Goal: Task Accomplishment & Management: Complete application form

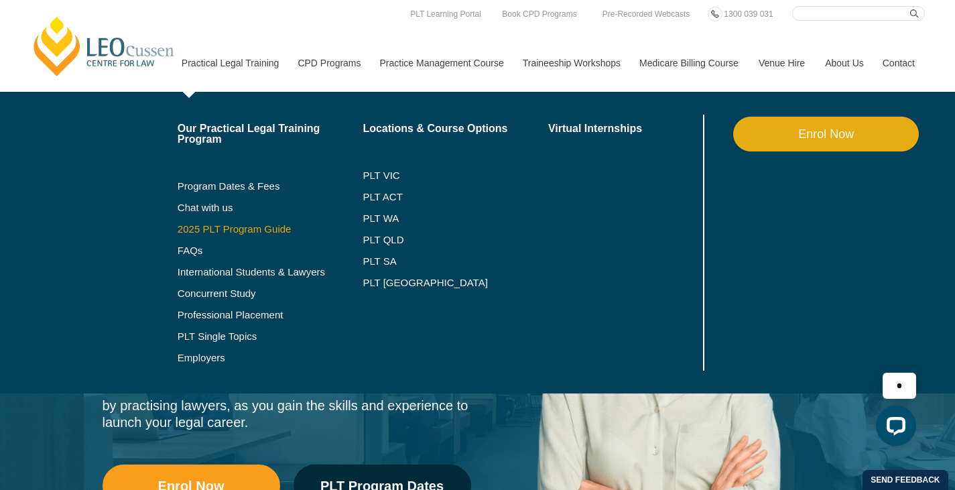
click at [208, 228] on link "2025 PLT Program Guide" at bounding box center [254, 229] width 152 height 11
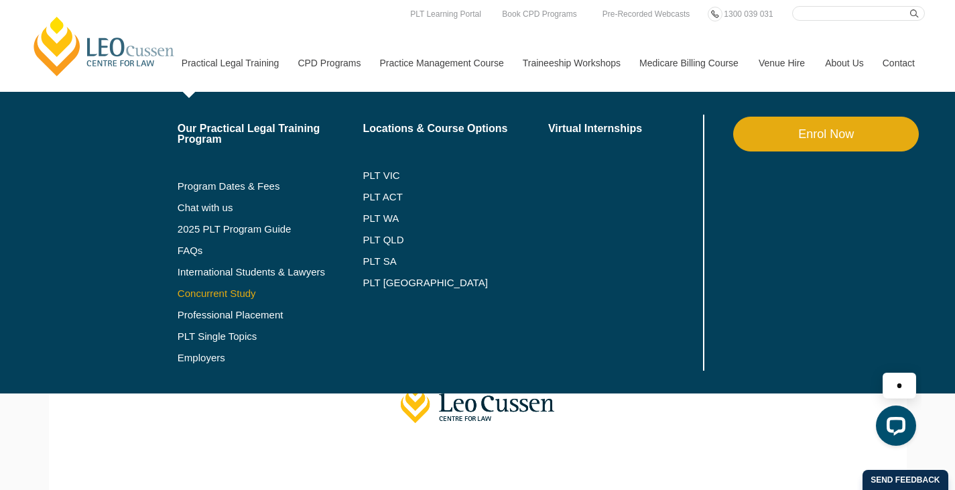
click at [190, 296] on link "Concurrent Study" at bounding box center [271, 293] width 186 height 11
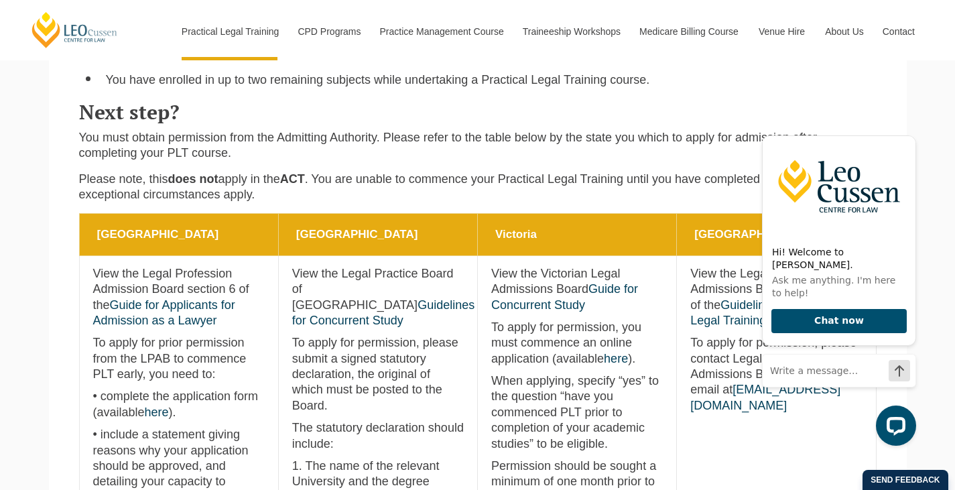
scroll to position [498, 0]
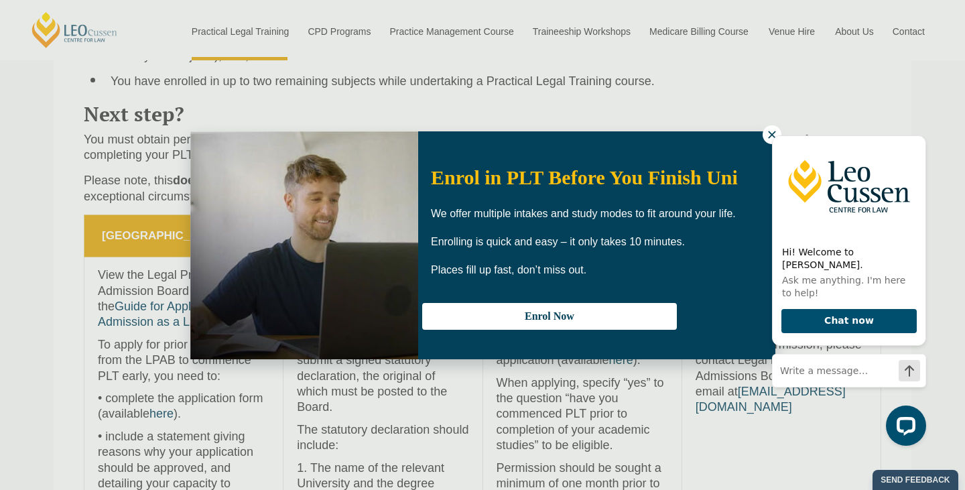
click at [766, 135] on div "Hi! Welcome to [PERSON_NAME]. Ask me anything. I'm here to help! Chat now" at bounding box center [847, 283] width 170 height 345
click at [774, 135] on div "Hi! Welcome to [PERSON_NAME]. Ask me anything. I'm here to help! Chat now" at bounding box center [849, 259] width 154 height 284
click at [770, 137] on div "Hi! Welcome to Leo Cussen. Ask me anything. I'm here to help! Chat now" at bounding box center [847, 283] width 170 height 345
click at [772, 133] on div "Hi! Welcome to Leo Cussen. Ask me anything. I'm here to help! Chat now" at bounding box center [849, 259] width 154 height 284
click at [919, 129] on icon "Hide greeting" at bounding box center [918, 124] width 7 height 7
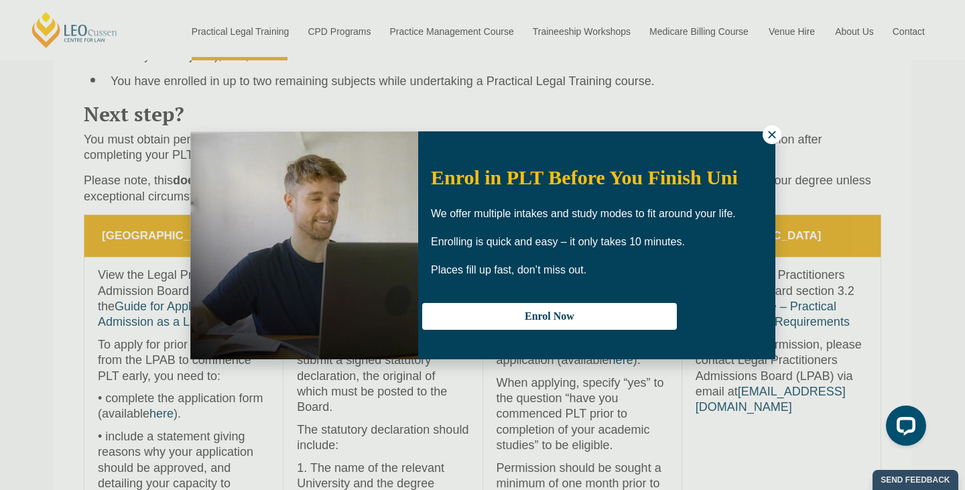
click at [770, 138] on icon at bounding box center [772, 135] width 12 height 12
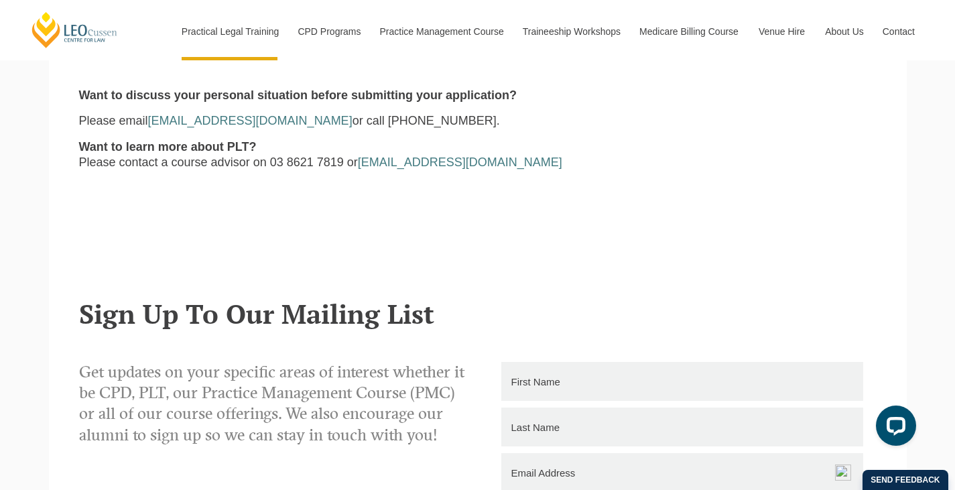
scroll to position [0, 0]
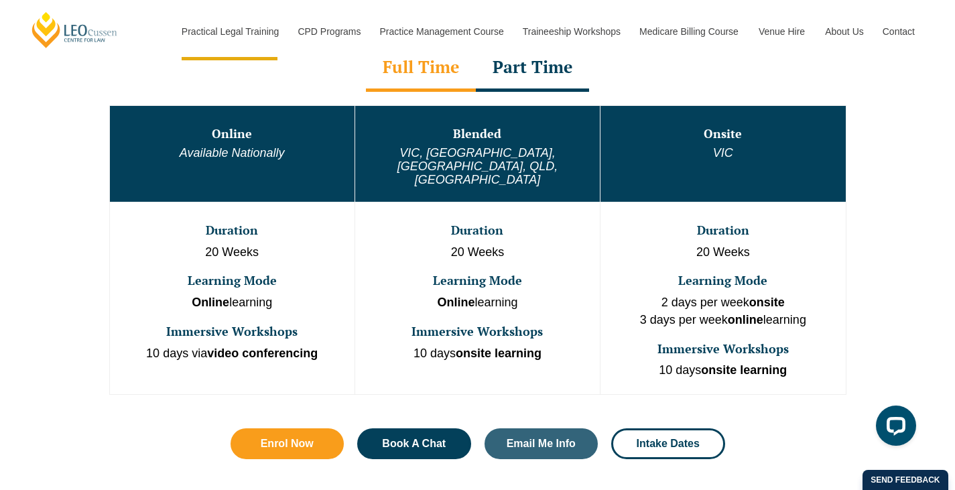
scroll to position [731, 0]
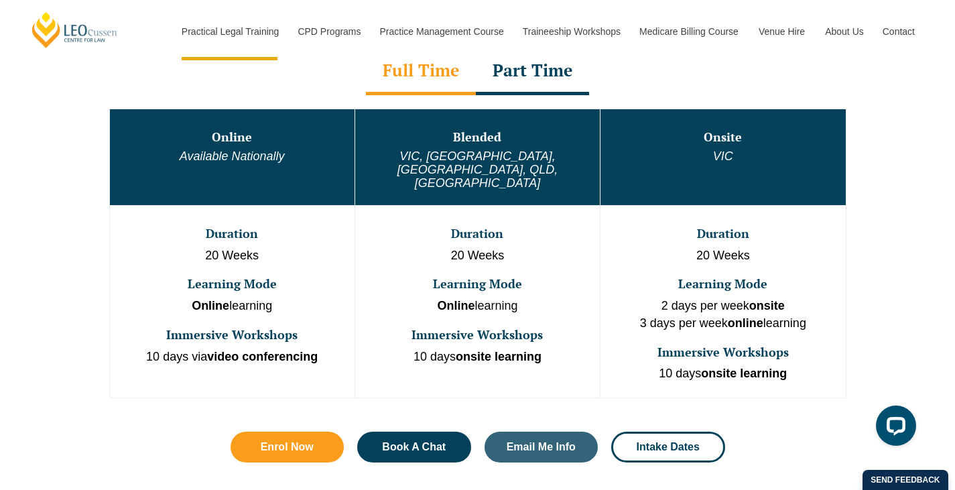
click at [489, 128] on td "Blended VIC, WA, ACT, QLD, SA" at bounding box center [477, 157] width 245 height 97
click at [526, 91] on div "Part Time" at bounding box center [532, 71] width 113 height 47
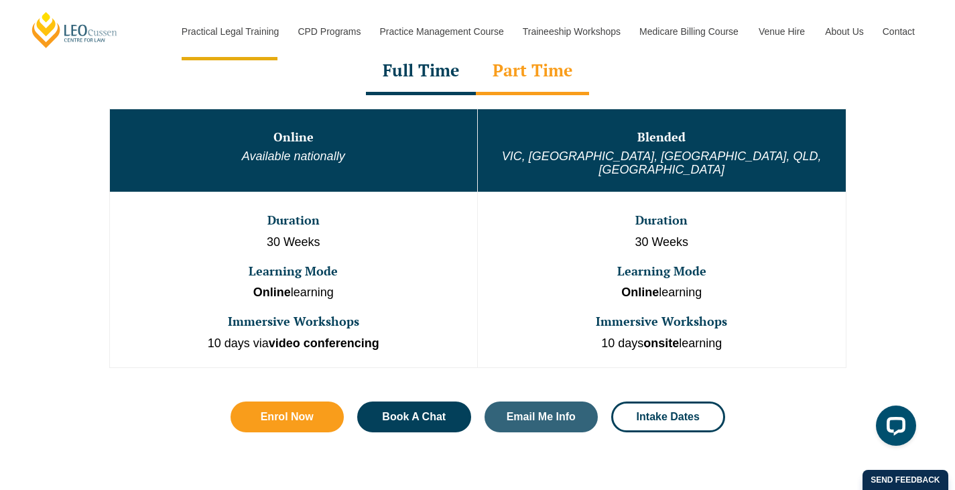
click at [461, 86] on div "Full Time" at bounding box center [421, 71] width 110 height 47
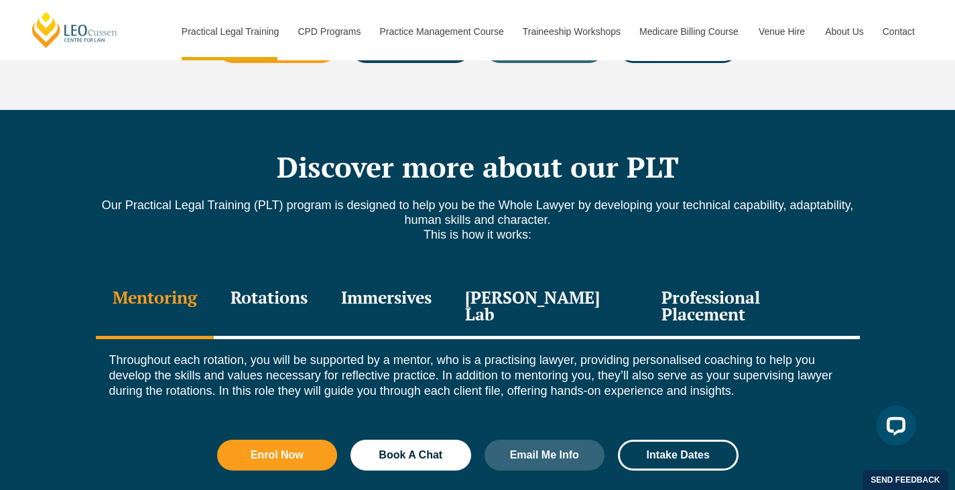
scroll to position [1771, 0]
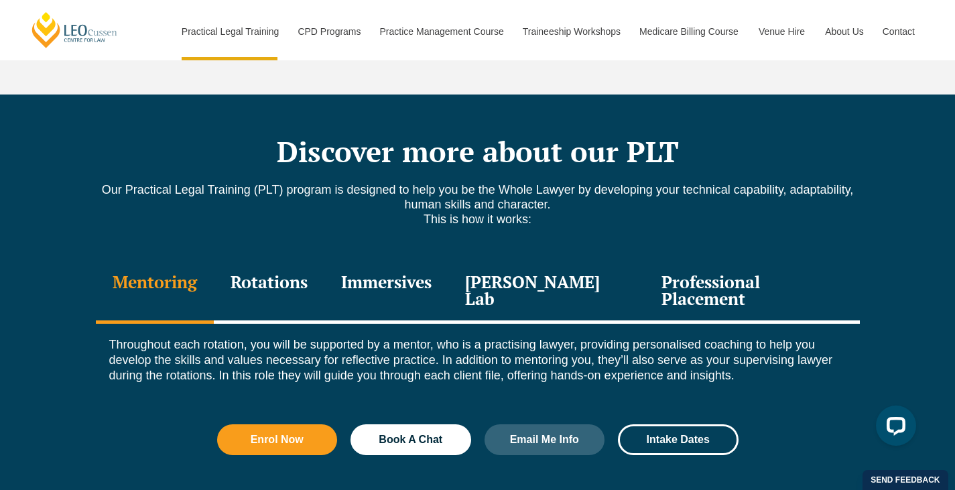
click at [324, 260] on div "Rotations" at bounding box center [269, 292] width 111 height 64
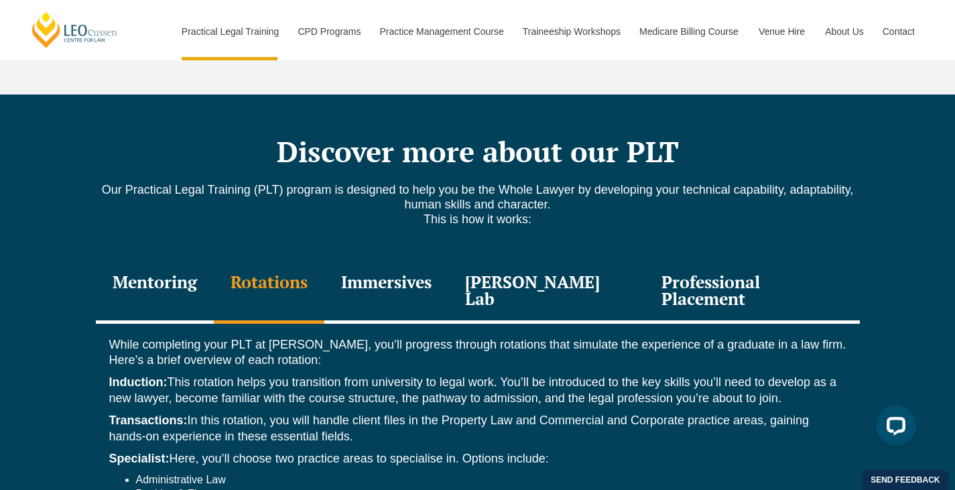
click at [383, 260] on div "Immersives" at bounding box center [386, 292] width 124 height 64
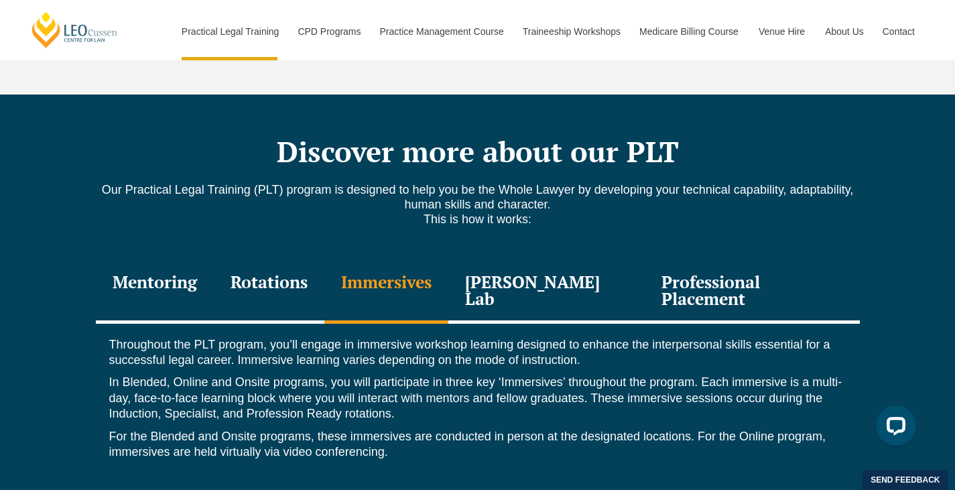
click at [499, 260] on div "Leo Justice Lab" at bounding box center [547, 292] width 197 height 64
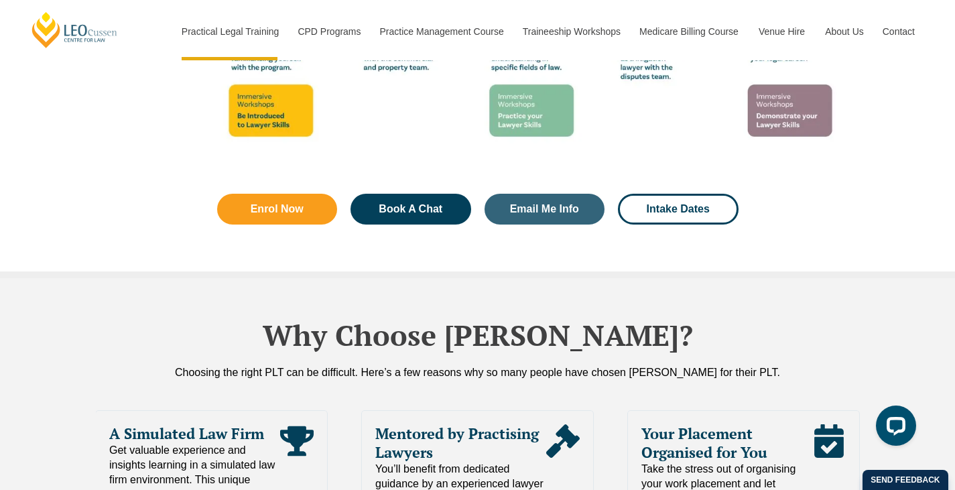
scroll to position [2672, 0]
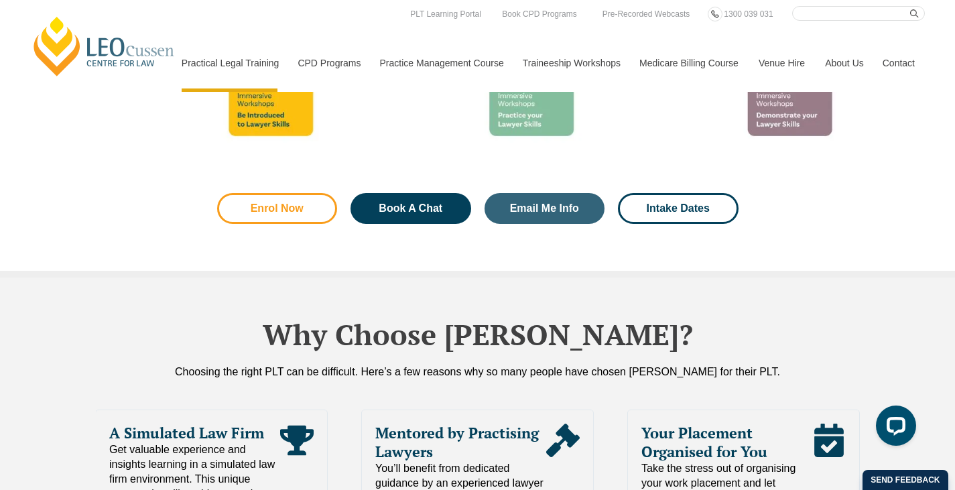
click at [297, 203] on span "Enrol Now" at bounding box center [277, 208] width 53 height 11
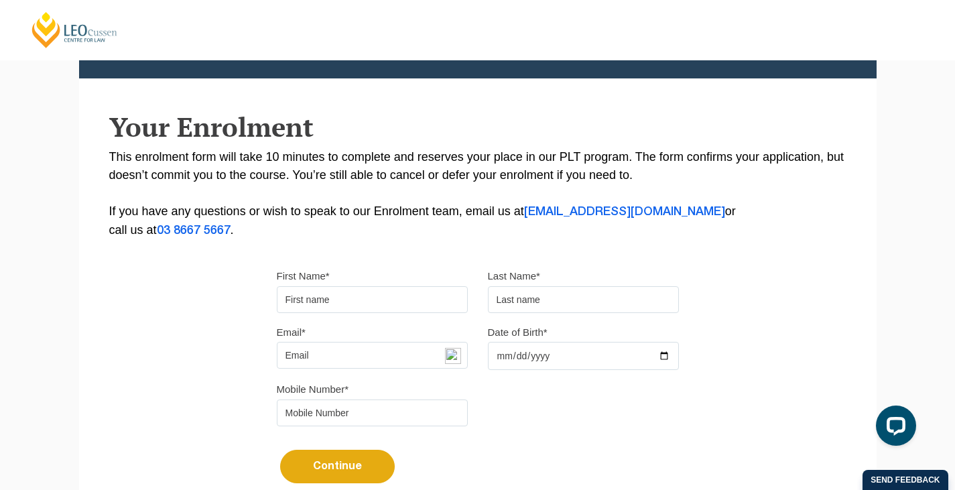
scroll to position [205, 0]
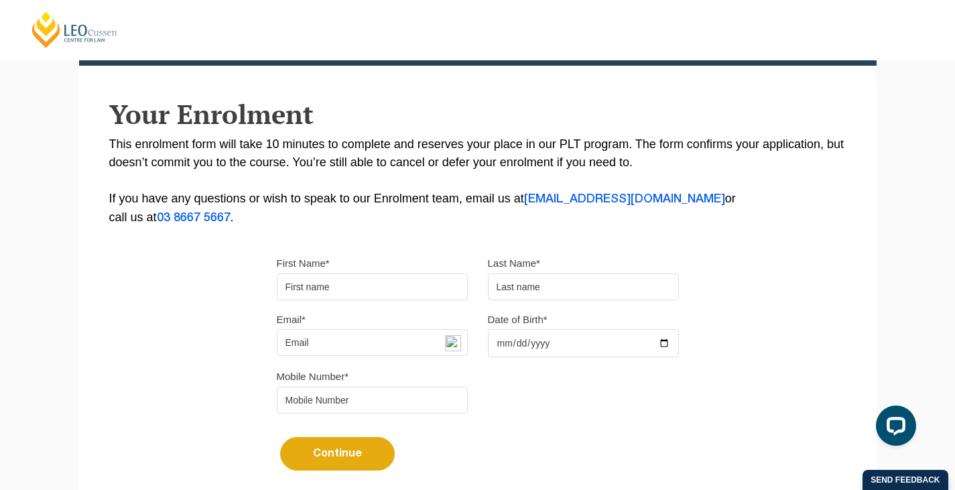
click at [307, 286] on input "First Name*" at bounding box center [372, 287] width 191 height 27
type input "Jessica"
type input "Nowell"
click at [390, 350] on input "Email*" at bounding box center [372, 342] width 191 height 27
type input "missjessicanowell@gmail.com"
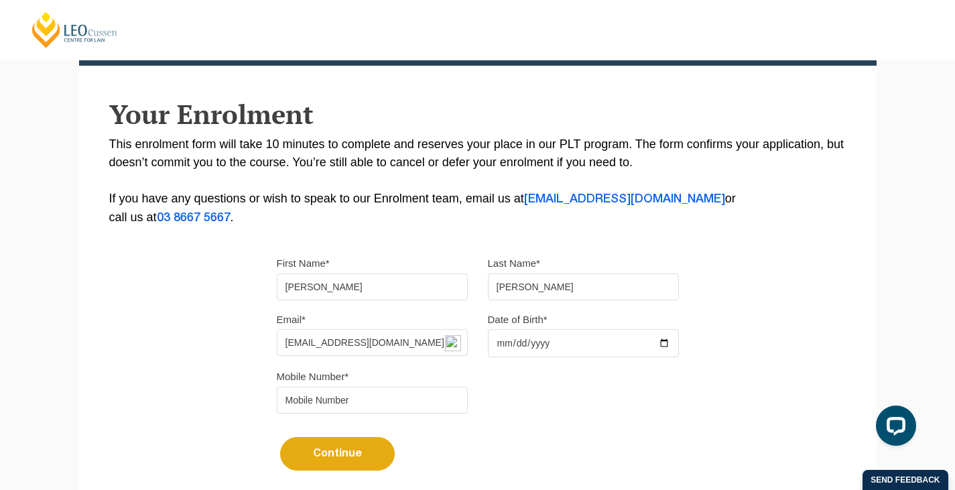
click at [545, 396] on div "Mobile Number*" at bounding box center [478, 395] width 422 height 56
click at [507, 352] on input "Date of Birth*" at bounding box center [583, 343] width 191 height 28
type input "1987-11-06"
click at [524, 373] on div "Mobile Number*" at bounding box center [478, 395] width 422 height 56
click at [400, 402] on input "tel" at bounding box center [372, 400] width 191 height 27
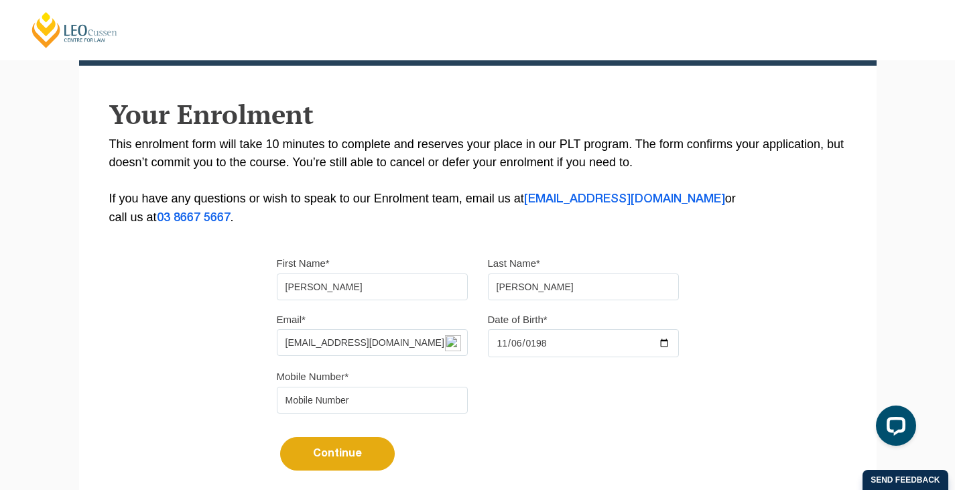
type input "0407516575"
click at [326, 461] on button "Continue" at bounding box center [337, 454] width 115 height 34
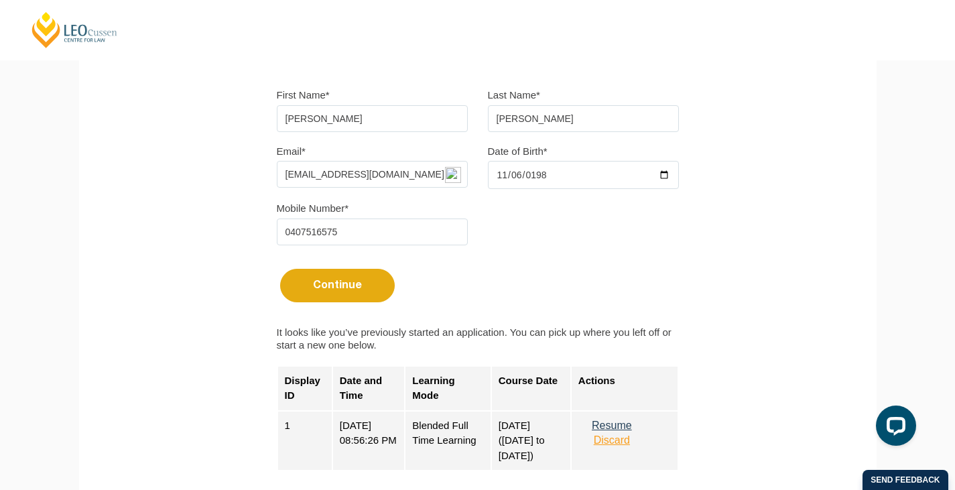
scroll to position [441, 0]
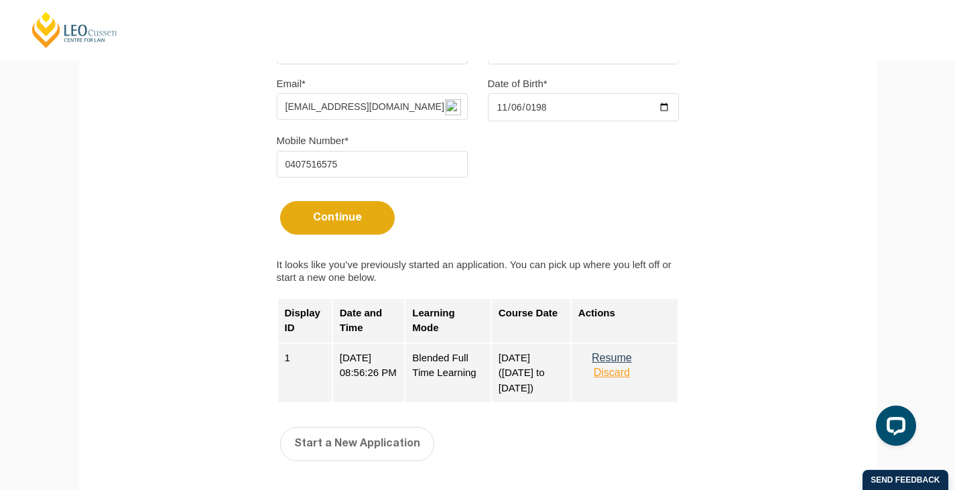
click at [615, 379] on button "Discard" at bounding box center [612, 373] width 67 height 12
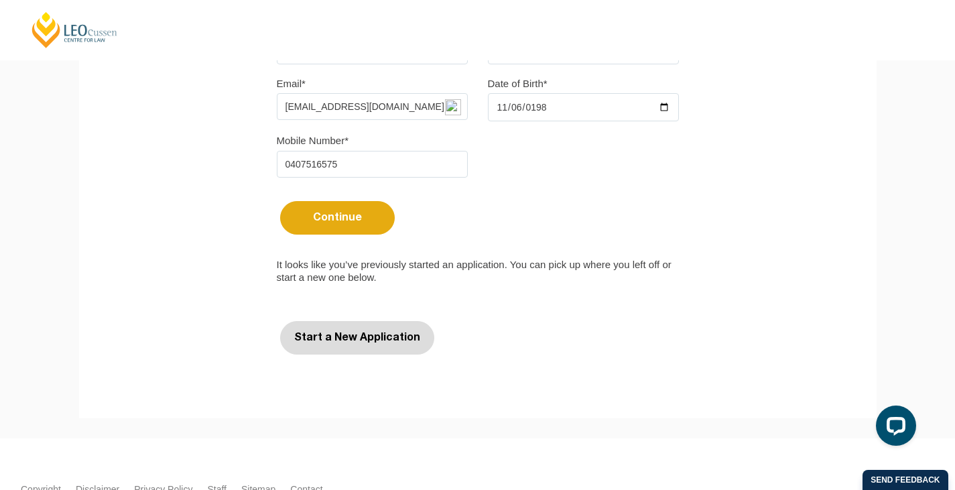
click at [378, 338] on button "Start a New Application" at bounding box center [357, 338] width 154 height 34
select select
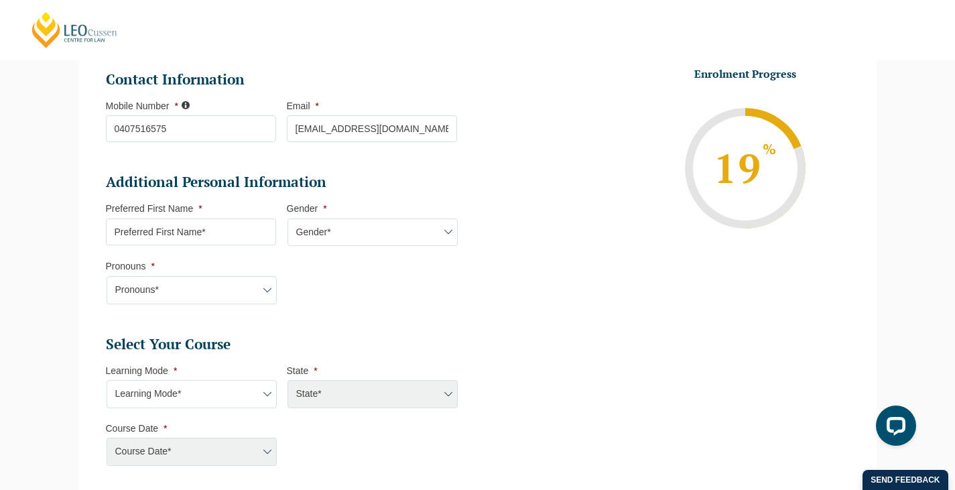
scroll to position [365, 0]
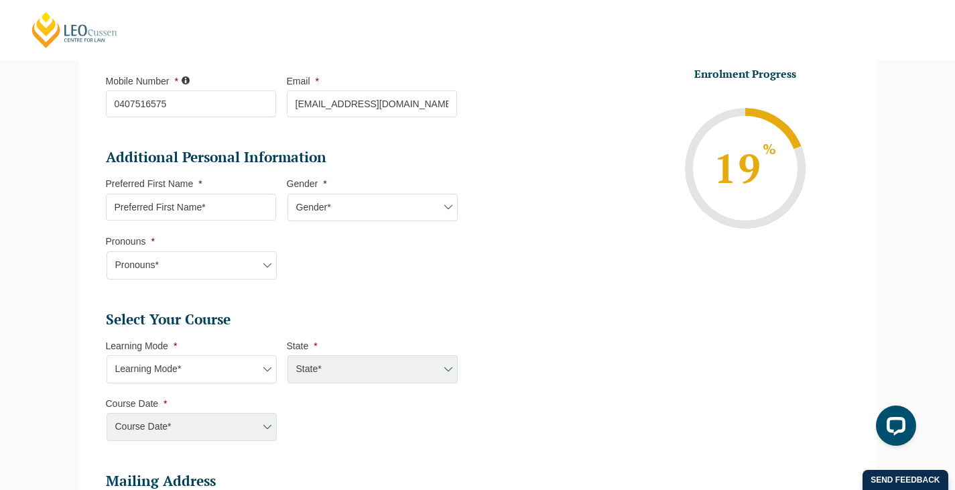
click at [253, 213] on input "Preferred First Name *" at bounding box center [191, 207] width 170 height 27
type input "Jessica"
select select "VIC"
select select
click at [335, 218] on select "Gender* Male Female Nonbinary Intersex Prefer not to disclose Other" at bounding box center [373, 208] width 170 height 28
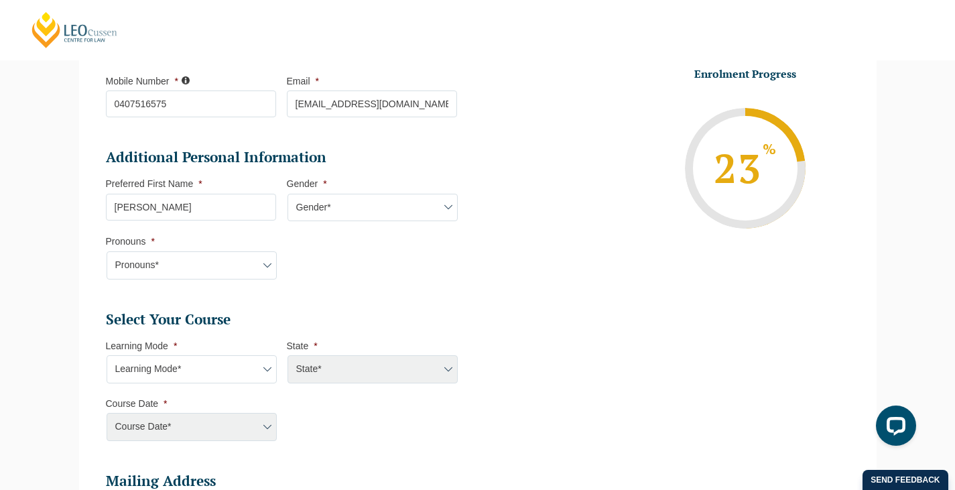
select select "Female"
click at [288, 194] on select "Gender* Male Female Nonbinary Intersex Prefer not to disclose Other" at bounding box center [373, 208] width 170 height 28
click at [179, 262] on select "Pronouns* She/Her/Hers He/Him/His They/Them/Theirs Other Prefer not to disclose" at bounding box center [192, 265] width 170 height 28
select select "She/Her/Hers"
click at [107, 252] on select "Pronouns* She/Her/Hers He/Him/His They/Them/Theirs Other Prefer not to disclose" at bounding box center [192, 265] width 170 height 28
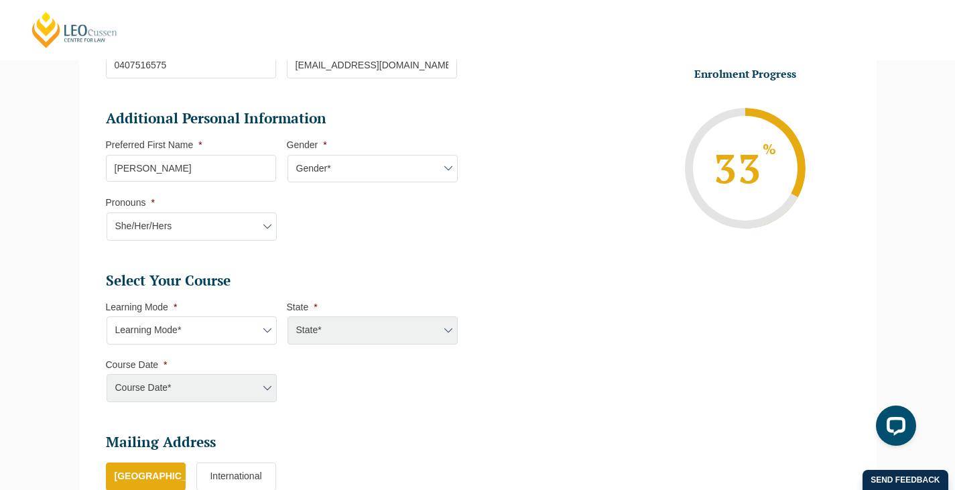
scroll to position [427, 0]
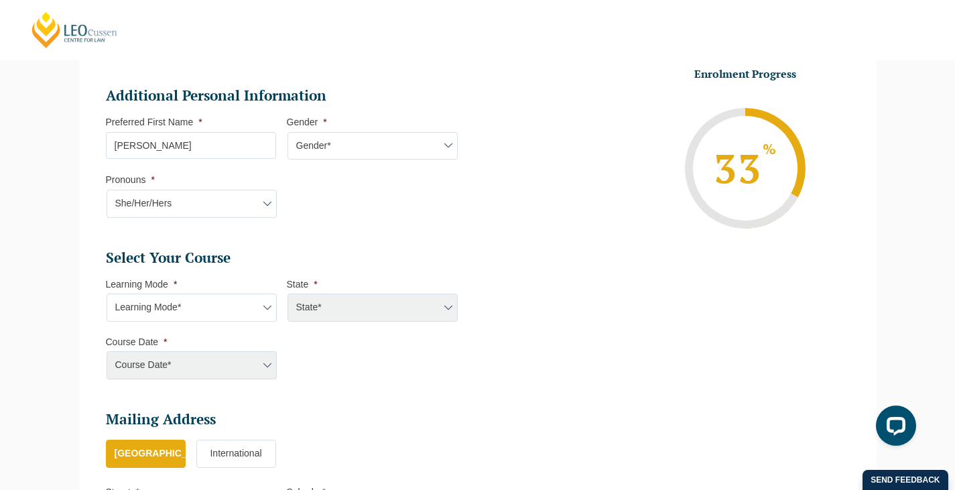
click at [215, 306] on select "Learning Mode* Online Full Time Learning Online Part Time Learning Blended Full…" at bounding box center [192, 308] width 170 height 28
select select "Blended Full Time Learning"
click at [107, 295] on select "Learning Mode* Online Full Time Learning Online Part Time Learning Blended Full…" at bounding box center [192, 308] width 170 height 28
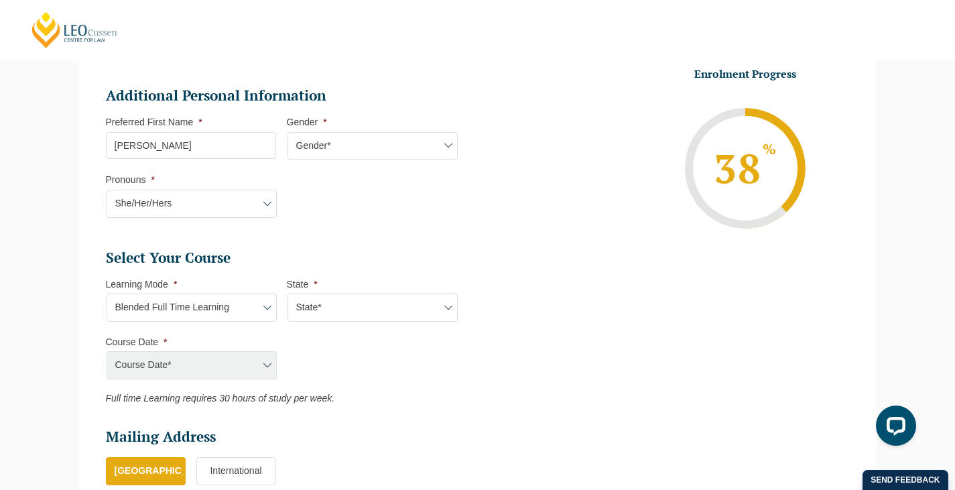
click at [352, 316] on select "State* ACT/NSW QLD SA VIC WA" at bounding box center [373, 308] width 170 height 28
select select "VIC"
click at [288, 295] on select "State* ACT/NSW QLD SA VIC WA" at bounding box center [373, 308] width 170 height 28
click at [256, 373] on select "Course Date* September 2025 (22-Sep-2025 to 20-Feb-2026) December 2025 (08-Dec-…" at bounding box center [192, 365] width 170 height 28
select select "September 2025 (22-Sep-2025 to 20-Feb-2026)"
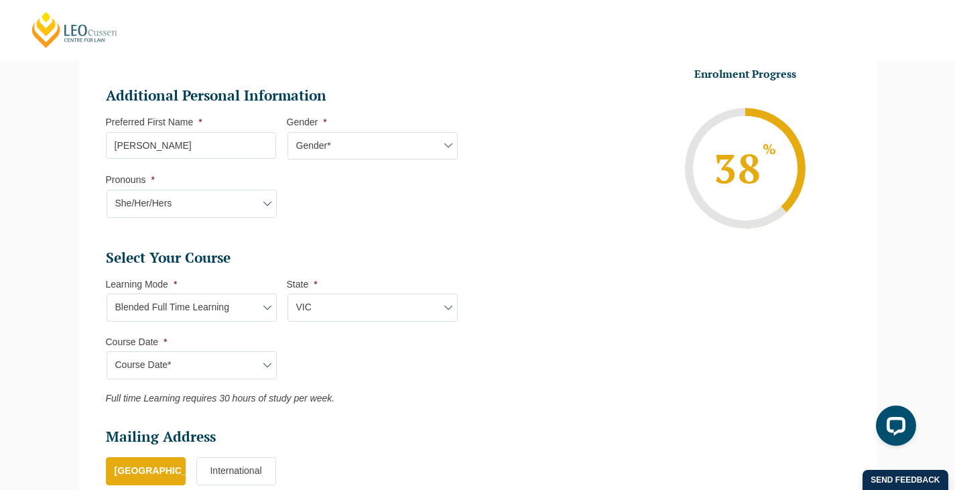
click at [107, 353] on select "Course Date* September 2025 (22-Sep-2025 to 20-Feb-2026) December 2025 (08-Dec-…" at bounding box center [192, 365] width 170 height 28
type input "Intake 10 September 2025 FT"
type input "Practical Legal Training (VIC)"
select select "VIC PLT (SEP) 2025 Full Time Blended"
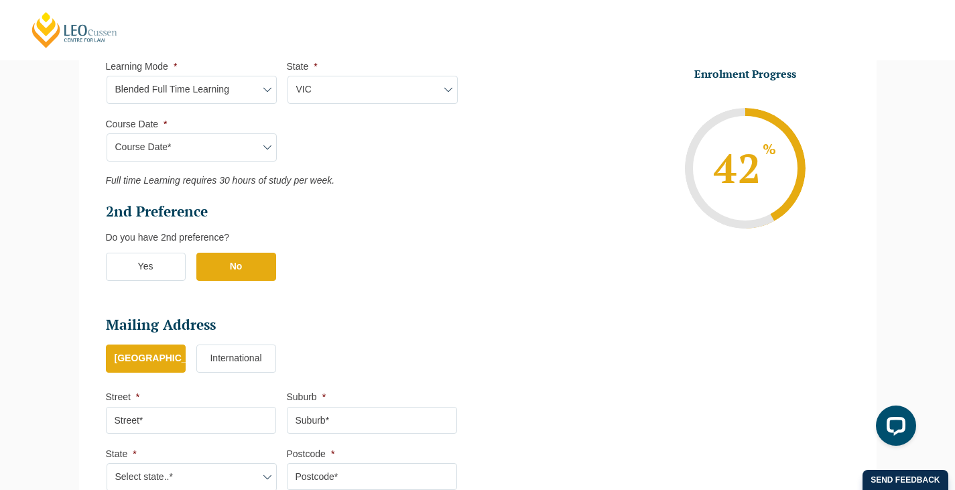
scroll to position [716, 0]
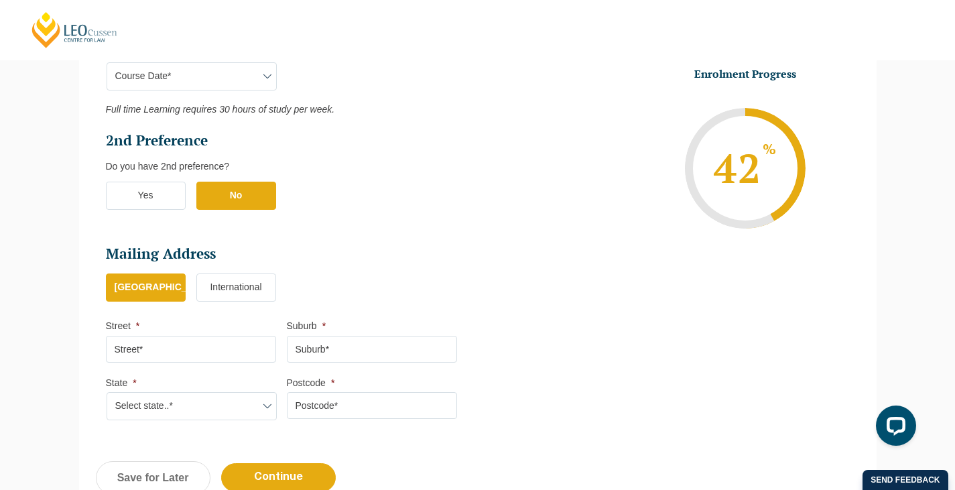
click at [160, 350] on input "Street *" at bounding box center [191, 349] width 170 height 27
type input "1a Glendearg Grove"
type input "Malvern"
select select "VIC"
type input "3144"
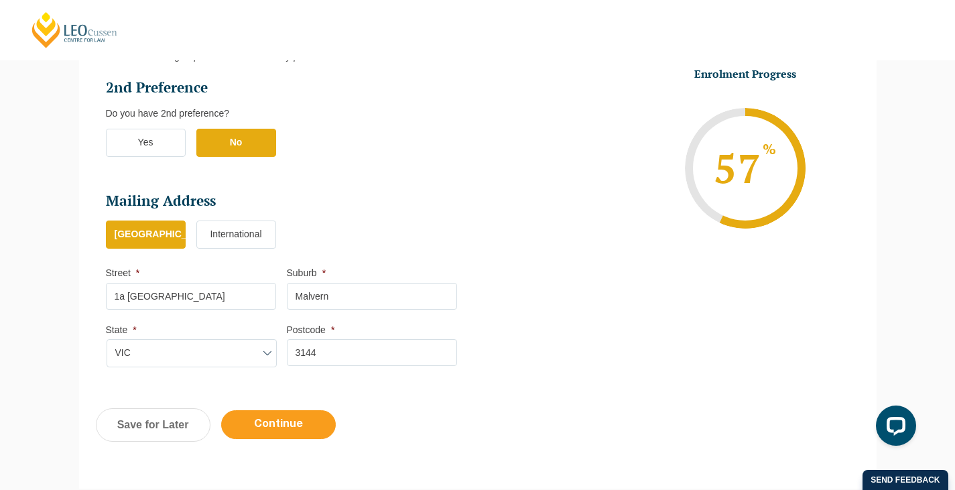
scroll to position [780, 0]
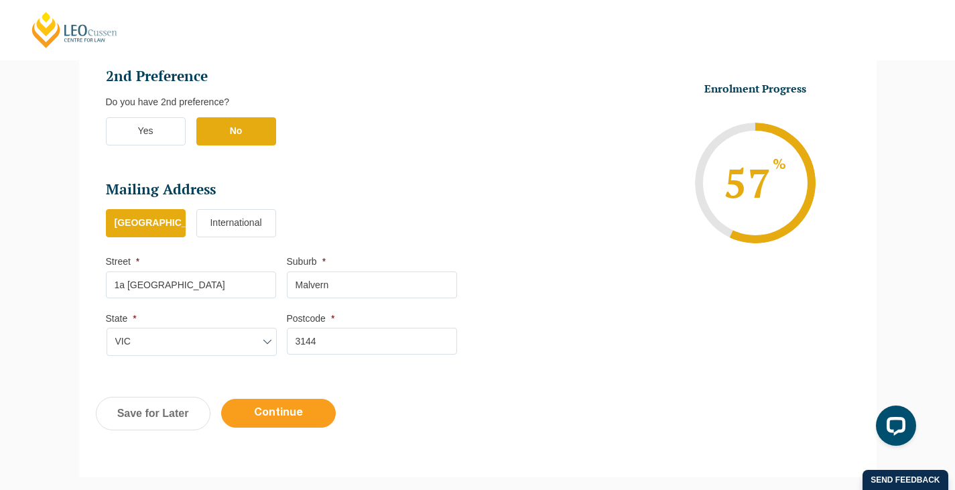
click at [276, 406] on input "Continue" at bounding box center [278, 413] width 115 height 29
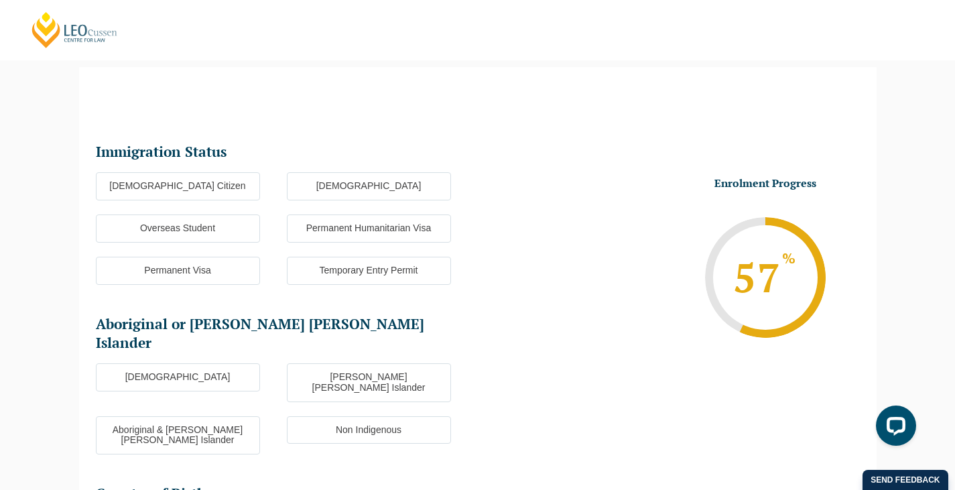
scroll to position [116, 0]
click at [206, 190] on label "Australian Citizen" at bounding box center [178, 186] width 164 height 28
click at [0, 0] on input "Australian Citizen" at bounding box center [0, 0] width 0 height 0
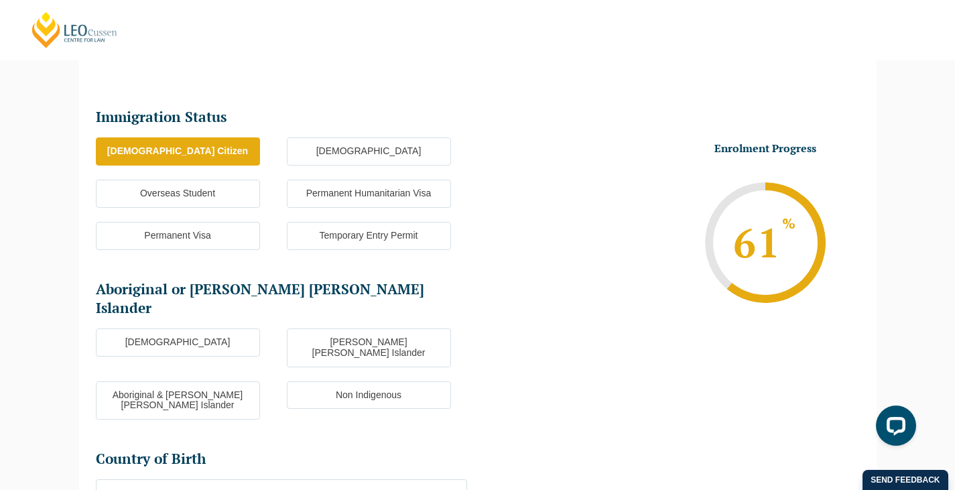
scroll to position [162, 0]
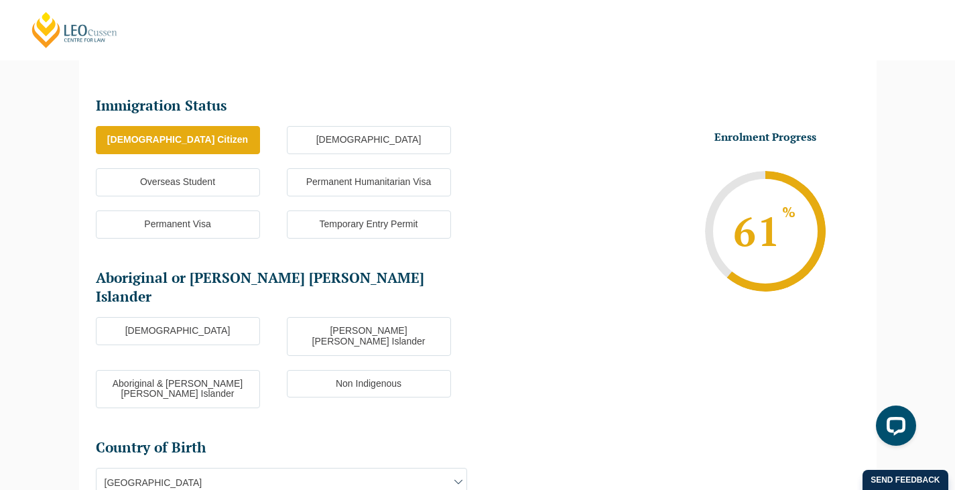
click at [367, 370] on label "Non Indigenous" at bounding box center [369, 384] width 164 height 28
click at [0, 0] on input "Non Indigenous" at bounding box center [0, 0] width 0 height 0
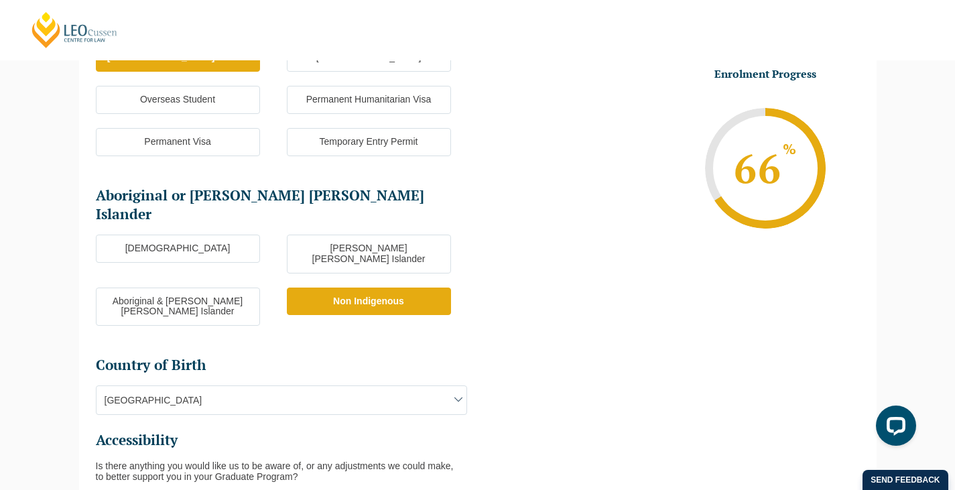
scroll to position [298, 0]
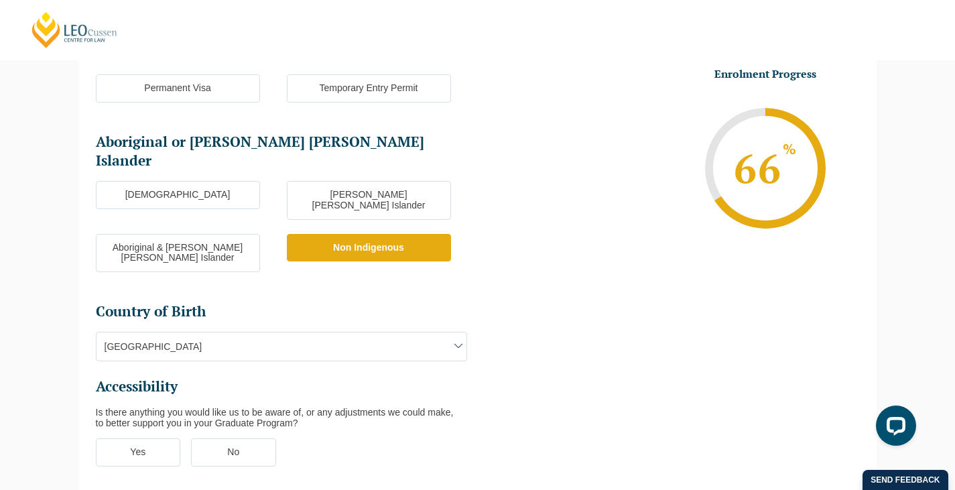
click at [206, 438] on label "No" at bounding box center [233, 452] width 85 height 28
click at [0, 0] on input "No" at bounding box center [0, 0] width 0 height 0
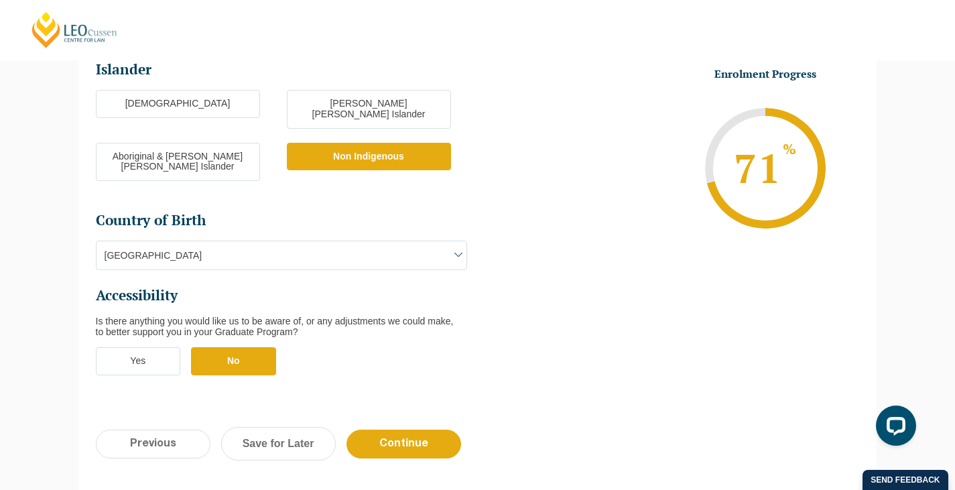
scroll to position [394, 0]
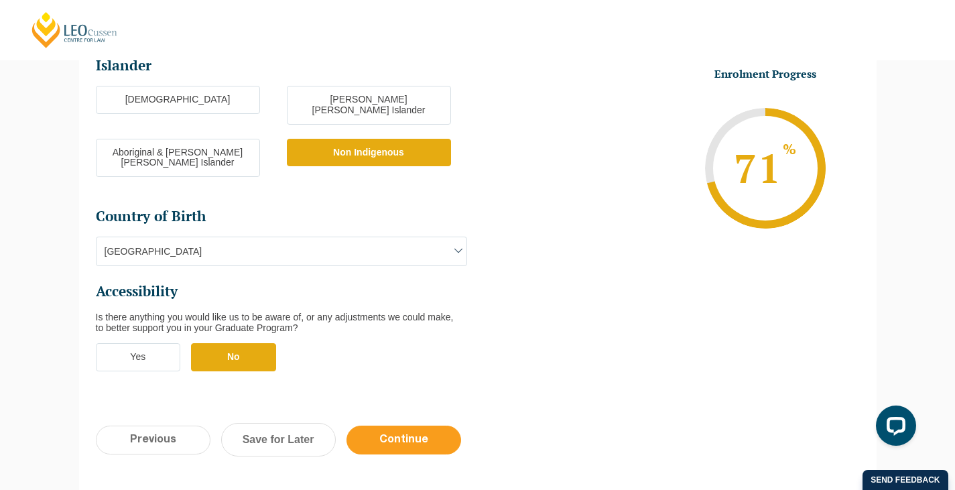
click at [383, 426] on input "Continue" at bounding box center [404, 440] width 115 height 29
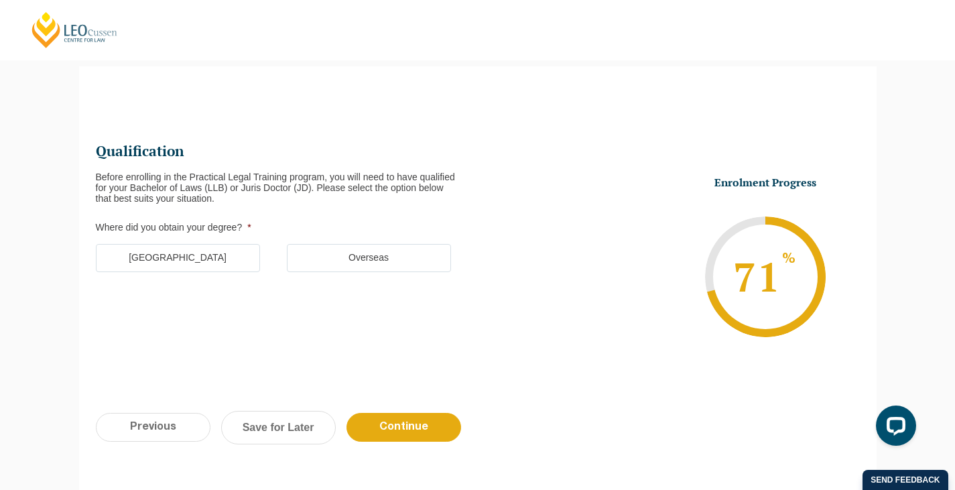
scroll to position [116, 0]
click at [221, 255] on label "Australia" at bounding box center [178, 259] width 164 height 28
click at [0, 0] on input "Australia" at bounding box center [0, 0] width 0 height 0
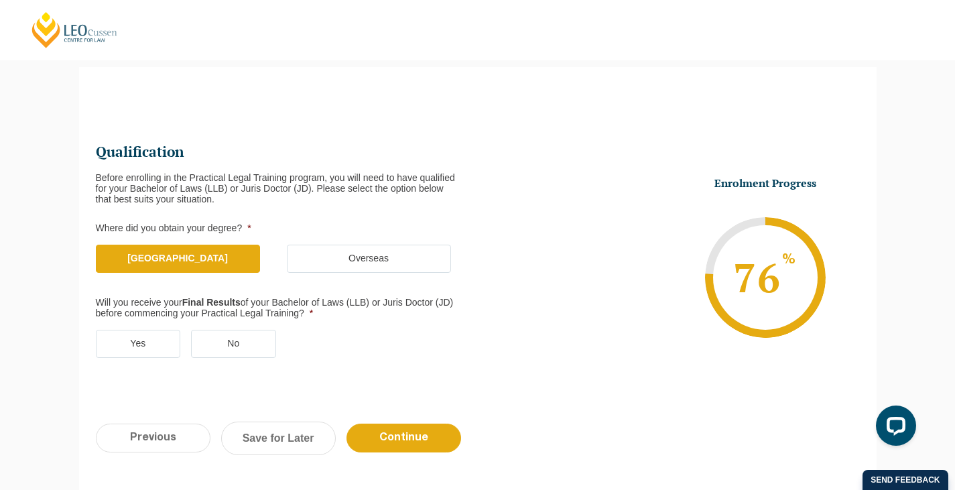
click at [211, 341] on label "No" at bounding box center [233, 344] width 85 height 28
click at [0, 0] on input "No" at bounding box center [0, 0] width 0 height 0
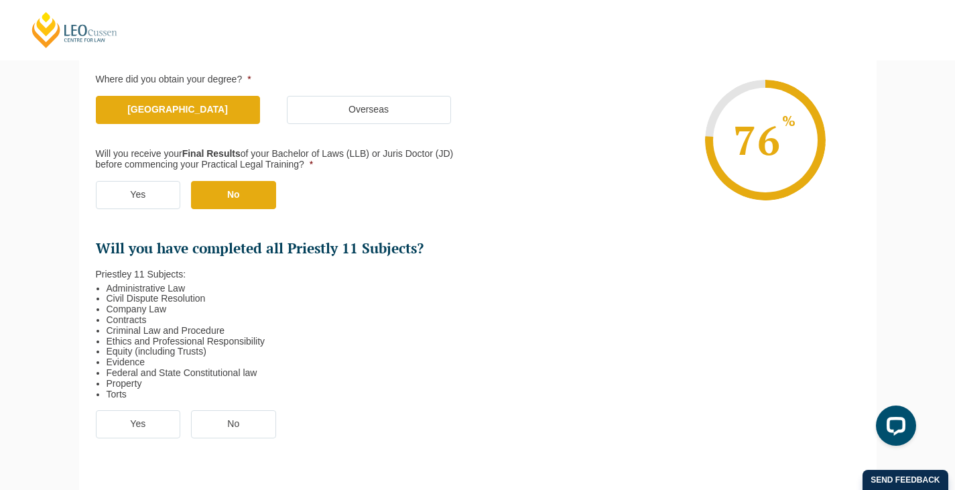
scroll to position [278, 0]
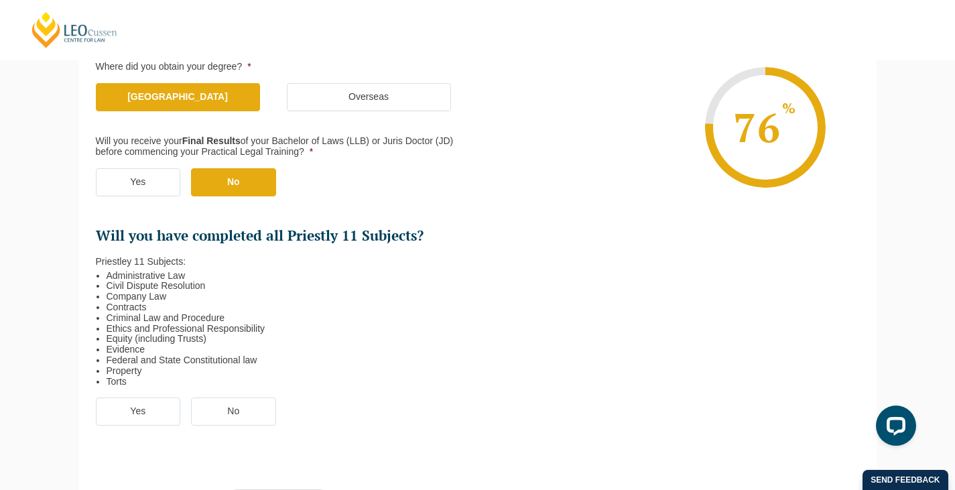
click at [132, 412] on label "Yes" at bounding box center [138, 412] width 85 height 28
click at [0, 0] on input "Yes" at bounding box center [0, 0] width 0 height 0
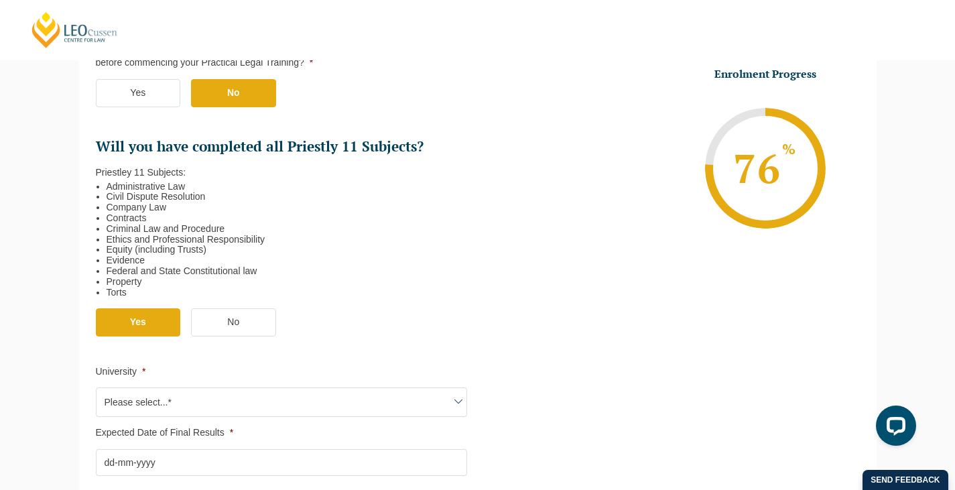
scroll to position [368, 0]
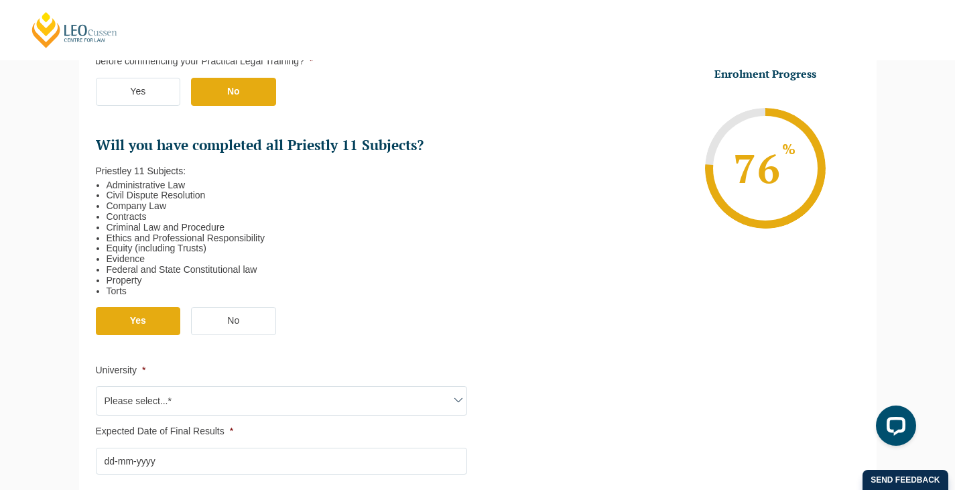
click at [164, 404] on span "Please select...*" at bounding box center [282, 401] width 370 height 28
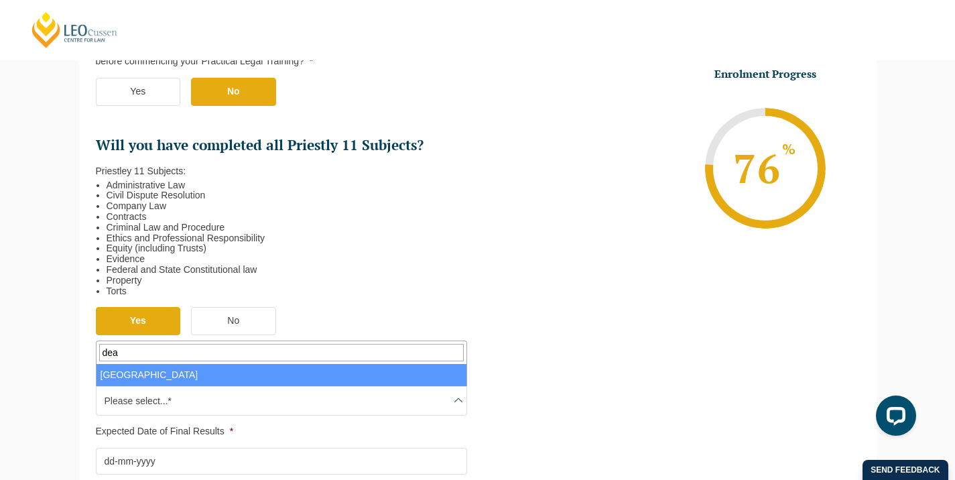
type input "dea"
select select "Deakin University"
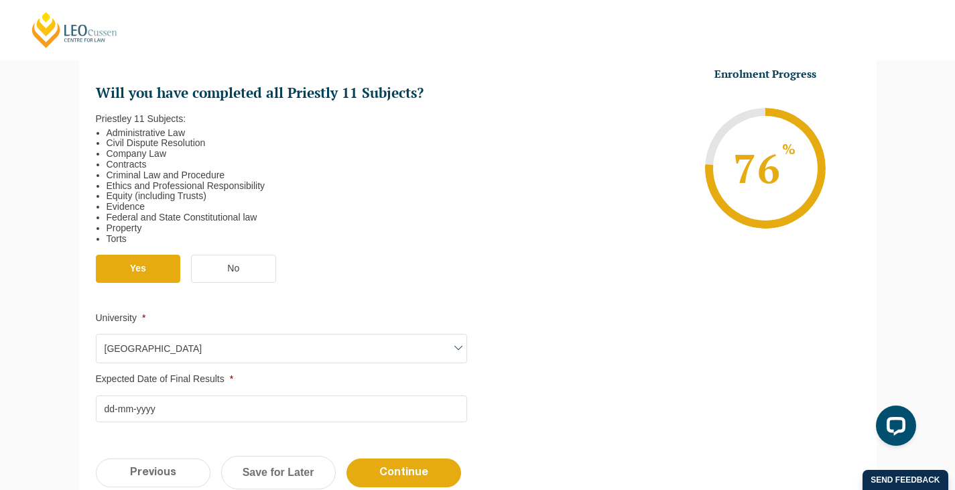
scroll to position [433, 0]
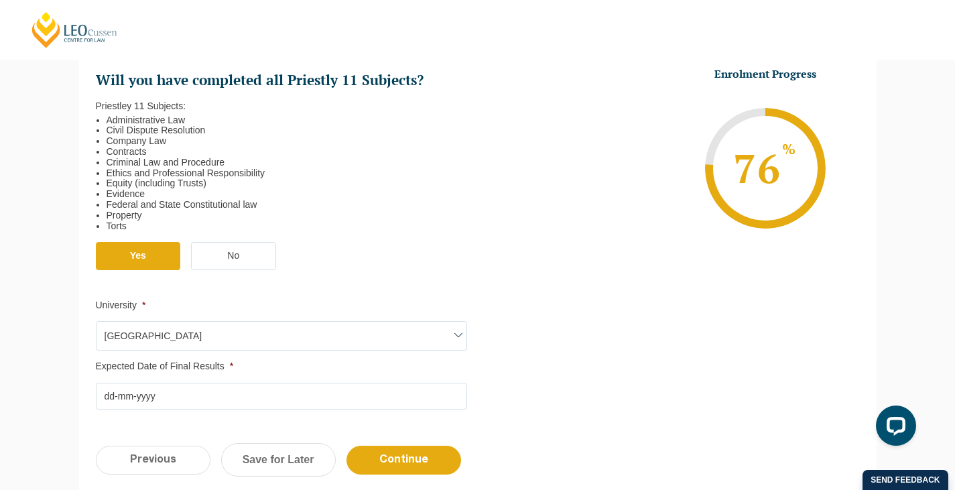
click at [150, 396] on input "Expected Date of Final Results *" at bounding box center [281, 396] width 371 height 27
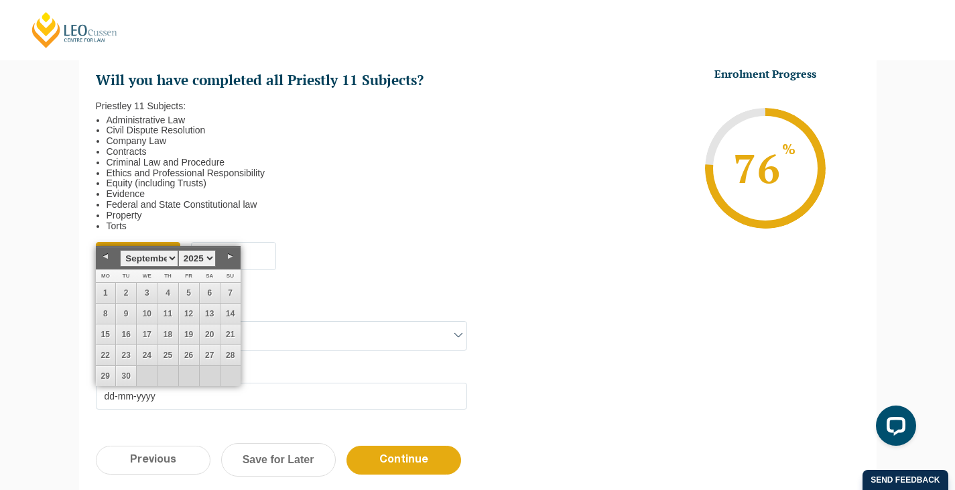
click at [229, 258] on link "Next" at bounding box center [231, 257] width 20 height 20
click at [190, 372] on link "31" at bounding box center [189, 376] width 20 height 20
type input "31-10-2025"
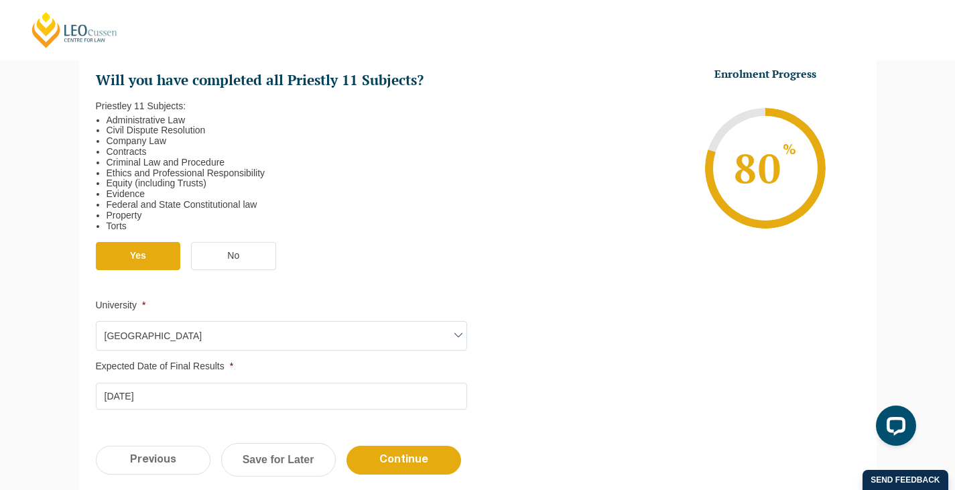
click at [557, 398] on ul "Qualification Before enrolling in the Practical Legal Training program, you wil…" at bounding box center [478, 117] width 764 height 586
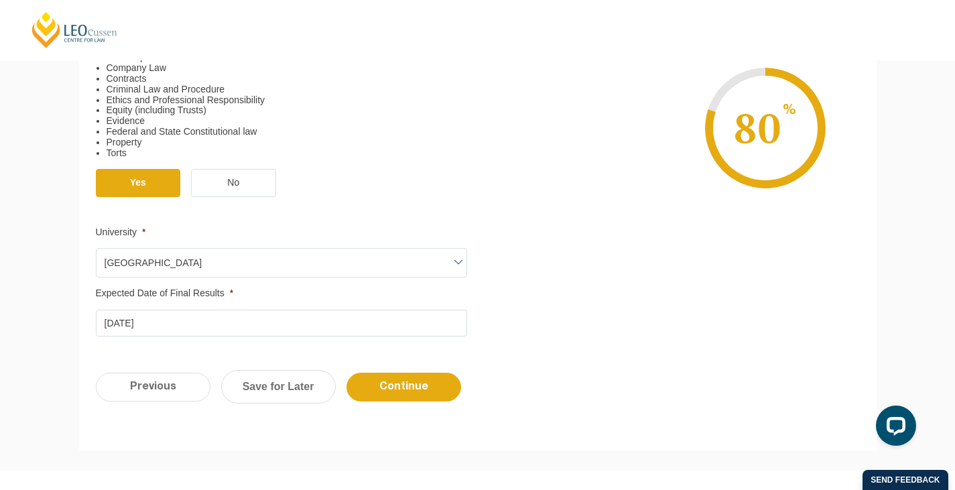
scroll to position [510, 0]
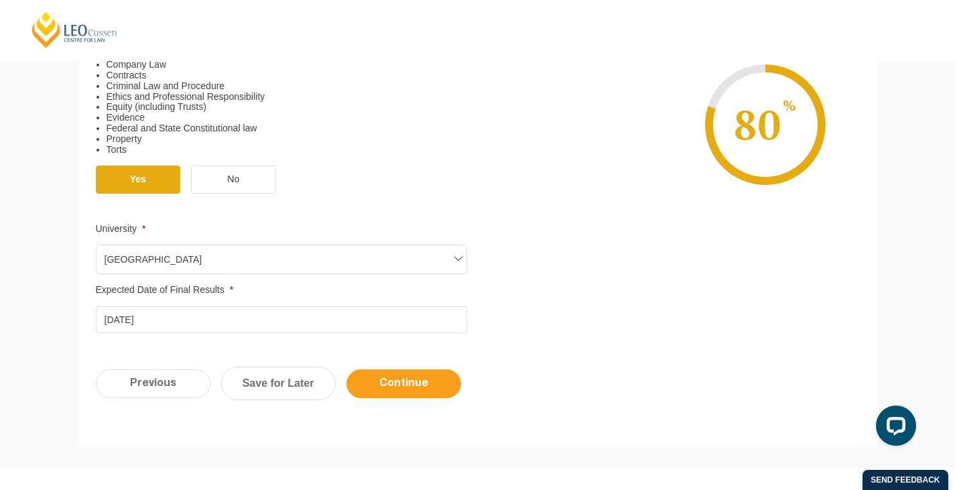
click at [408, 391] on input "Continue" at bounding box center [404, 383] width 115 height 29
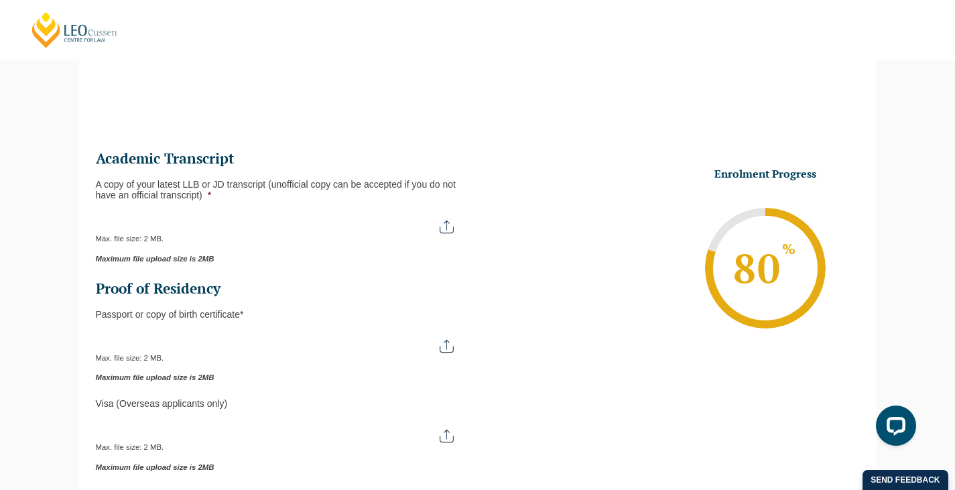
scroll to position [116, 0]
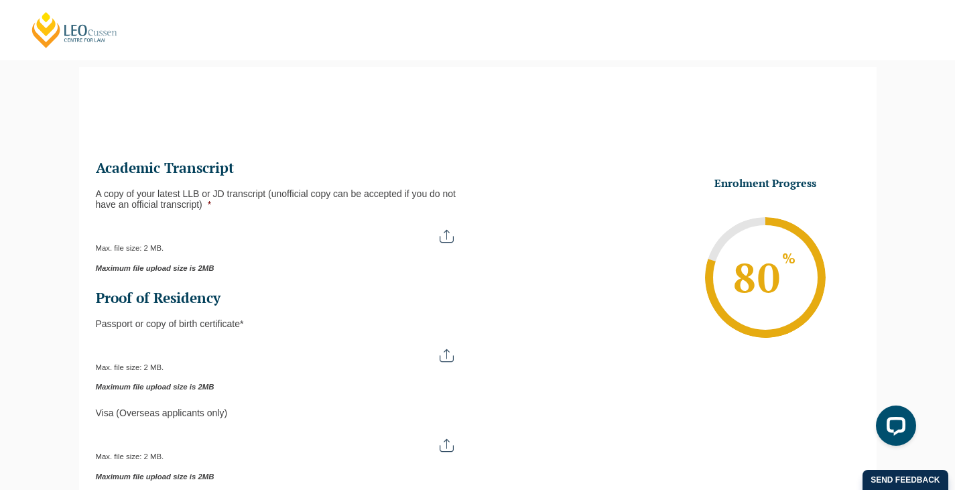
click at [450, 241] on input "A copy of your latest LLB or JD transcript (unofficial copy can be accepted if …" at bounding box center [281, 231] width 371 height 23
type input "C:\fakepath\COMBINED TRANSCRIPT - Deakin & Une October 2024.pdf"
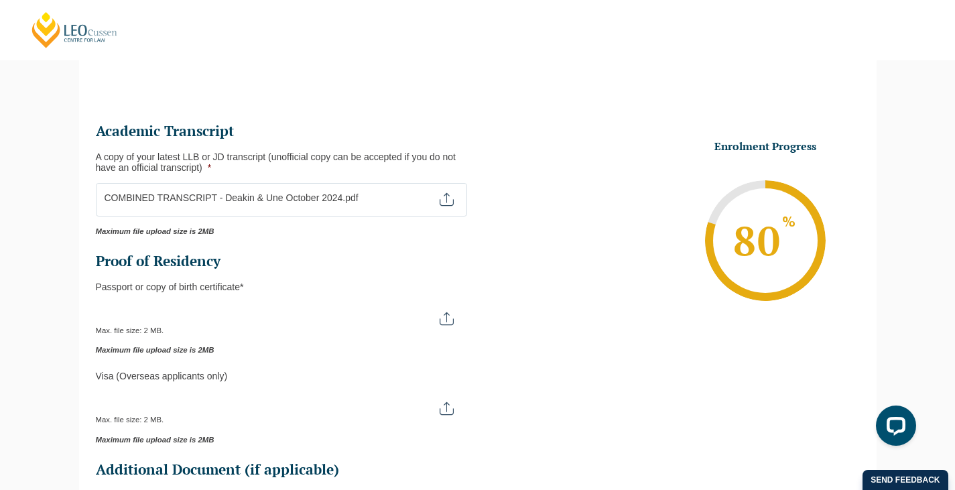
scroll to position [136, 0]
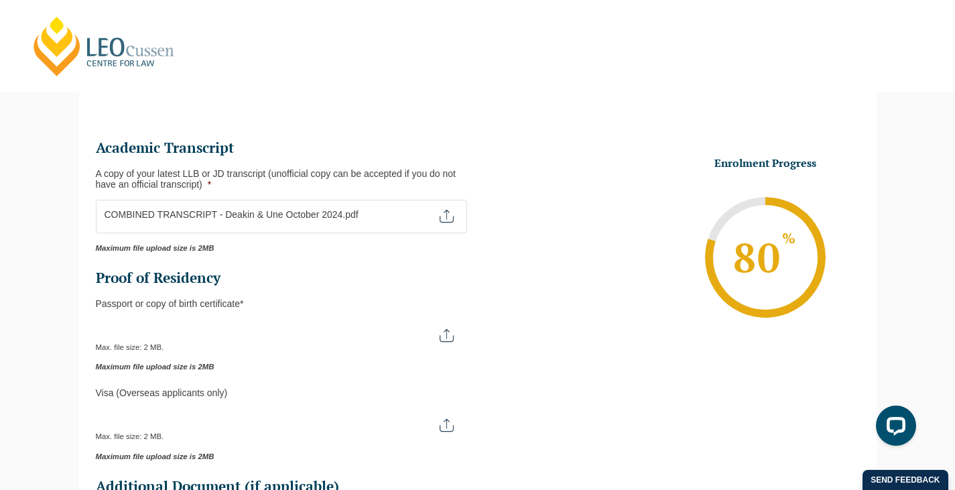
click at [235, 334] on input "Passport or Copy of Birth Certificate *" at bounding box center [281, 330] width 371 height 23
type input "C:\fakepath\Jessica Passport.pdf"
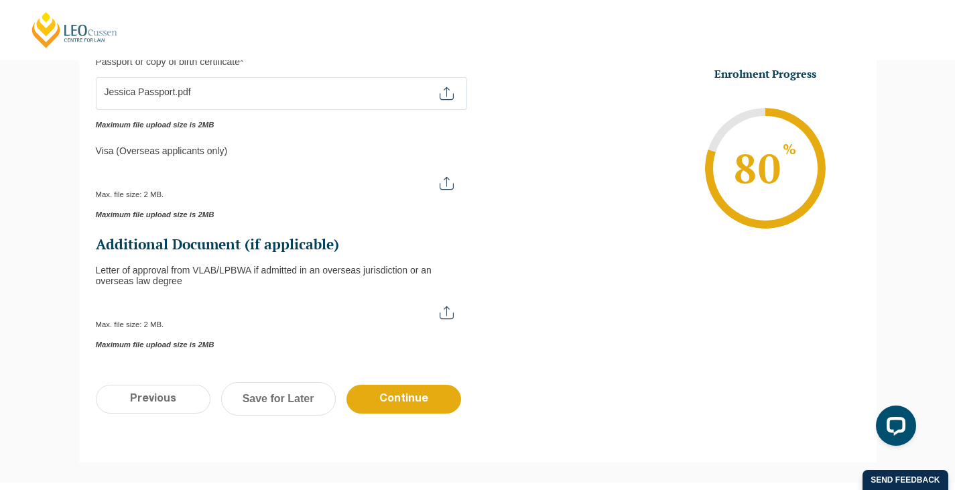
scroll to position [379, 0]
click at [438, 316] on input "Letter of approval from VLAB/LPBWA if admitted in an overseas jurisdiction or a…" at bounding box center [281, 307] width 371 height 23
type input "C:\fakepath\VLAB Concurrent Approval Letter - NOWELL Jessica 18.08.2025.pdf"
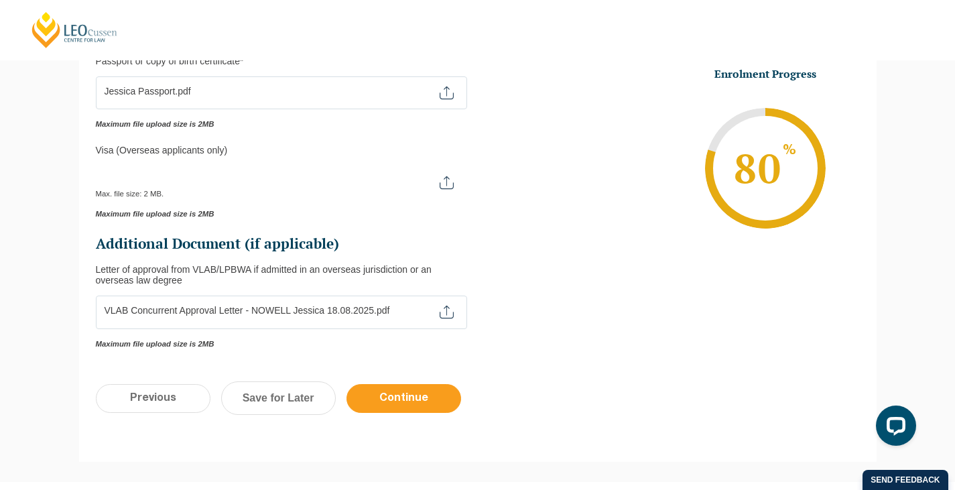
click at [390, 400] on input "Continue" at bounding box center [404, 398] width 115 height 29
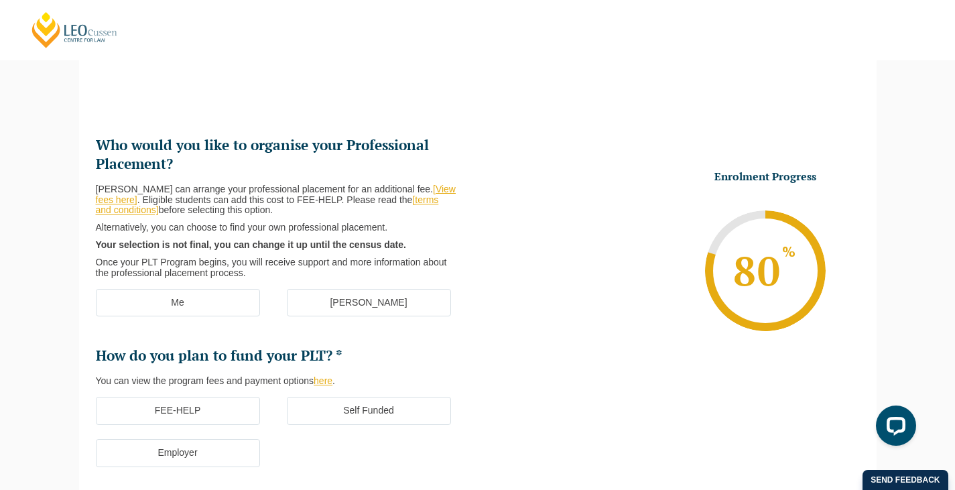
scroll to position [116, 0]
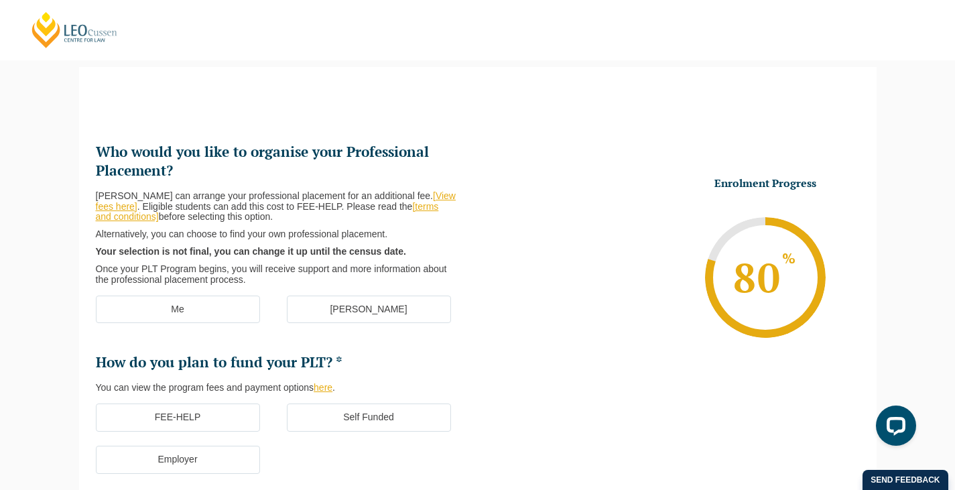
click at [230, 305] on label "Me" at bounding box center [178, 310] width 164 height 28
click at [0, 0] on input "Me" at bounding box center [0, 0] width 0 height 0
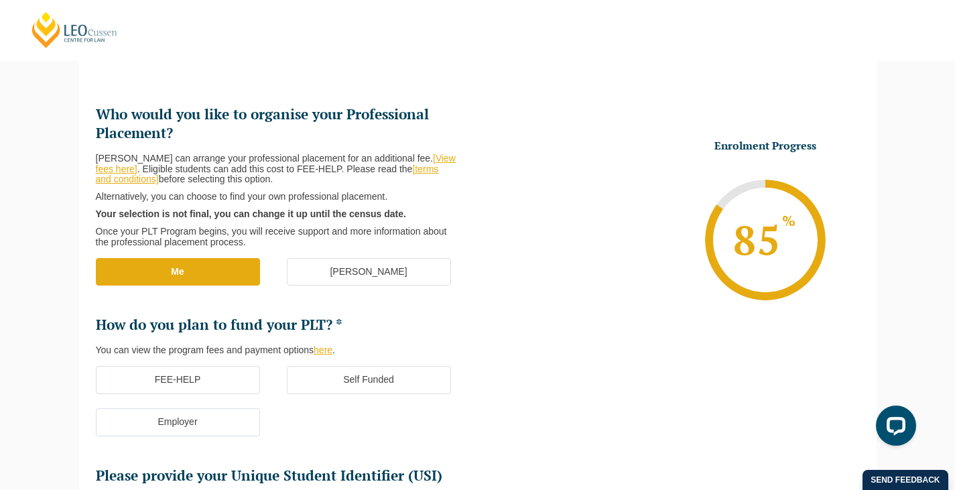
scroll to position [176, 0]
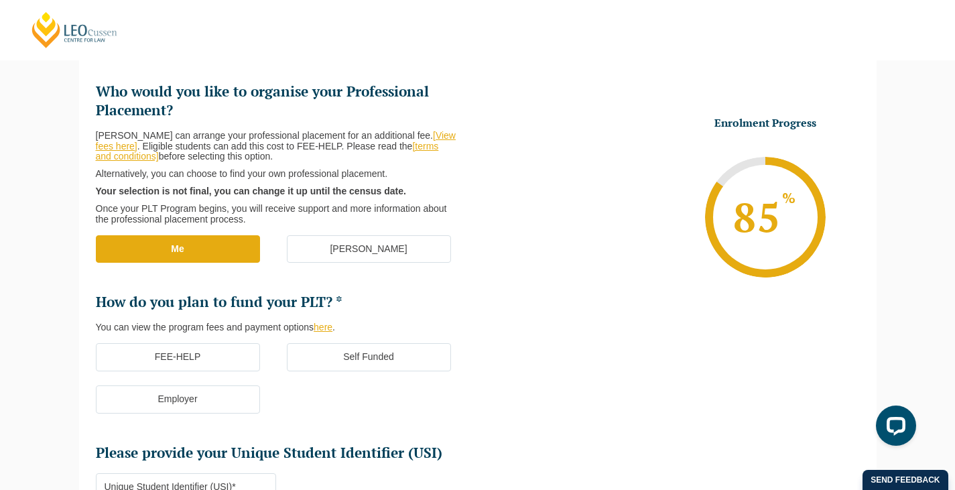
click at [190, 353] on label "FEE-HELP" at bounding box center [178, 357] width 164 height 28
click at [0, 0] on input "FEE-HELP" at bounding box center [0, 0] width 0 height 0
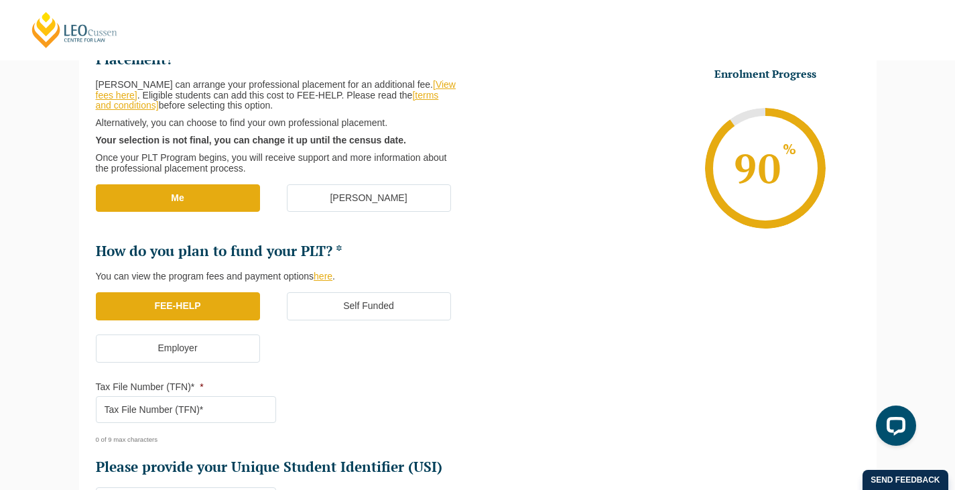
scroll to position [249, 0]
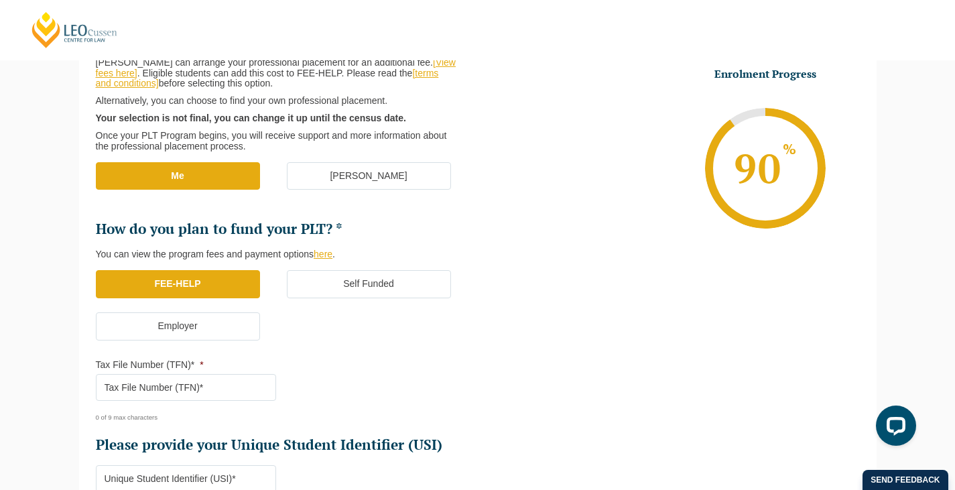
click at [188, 381] on input "Tax File Number (TFN)* *" at bounding box center [186, 387] width 180 height 27
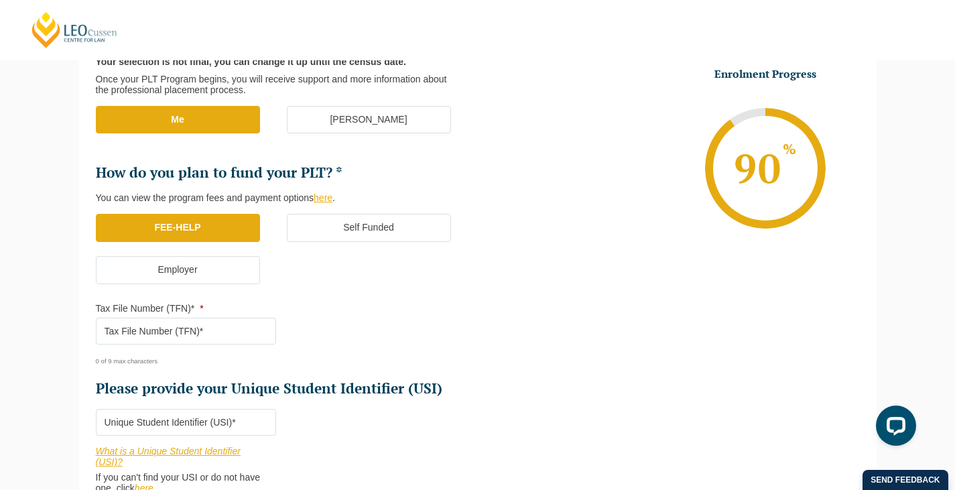
scroll to position [310, 0]
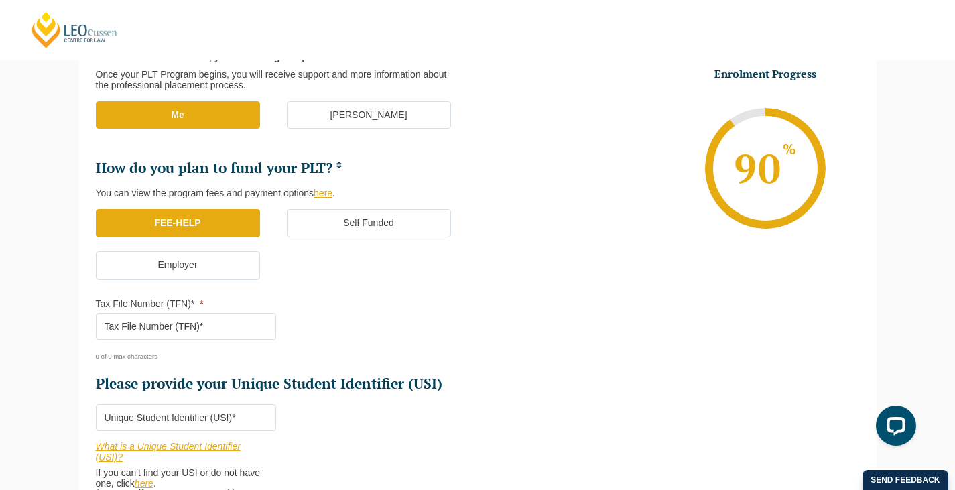
click at [140, 324] on input "Tax File Number (TFN)* *" at bounding box center [186, 326] width 180 height 27
paste input "394626599"
type input "394626599"
click at [393, 331] on ul "Who would you like to organise your Professional Placement? Leo Cussen can arra…" at bounding box center [287, 170] width 382 height 445
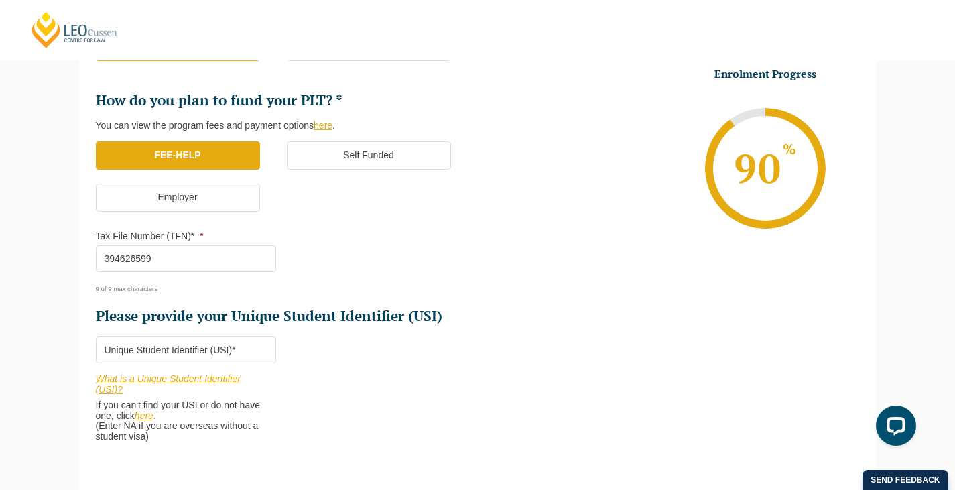
scroll to position [383, 0]
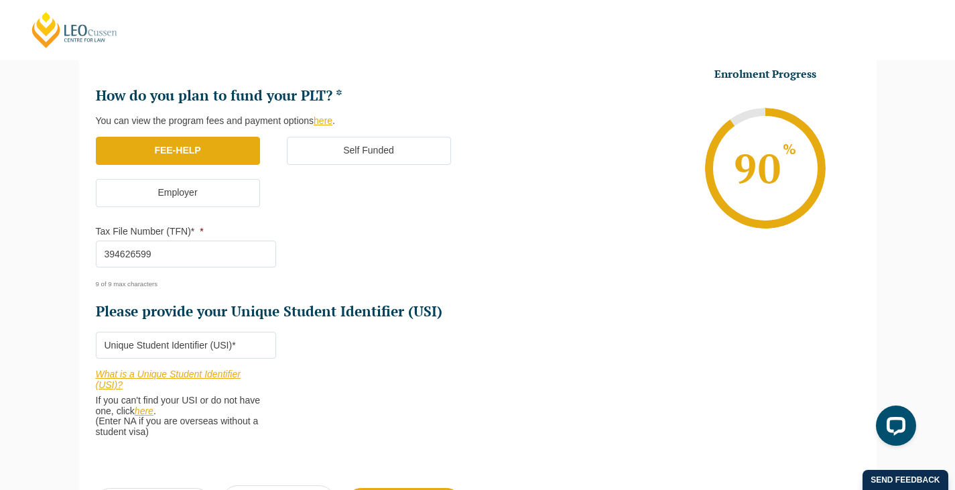
click at [248, 346] on input "Please provide your Unique Student Identifier (USI) *" at bounding box center [186, 345] width 180 height 27
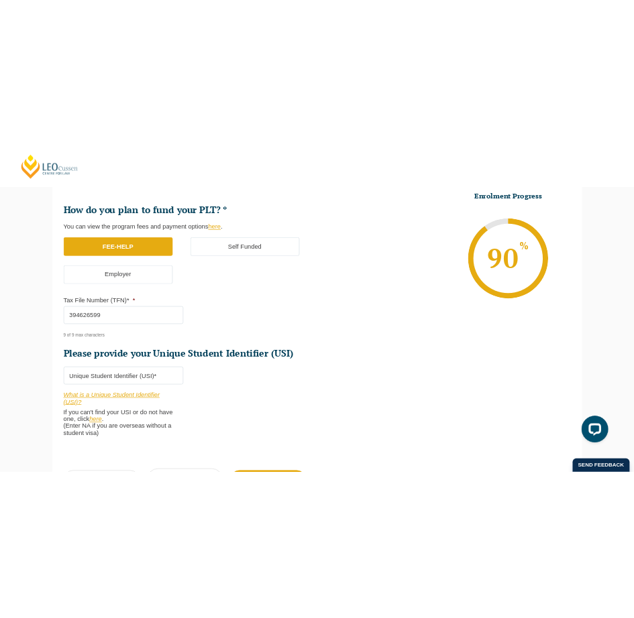
scroll to position [383, 0]
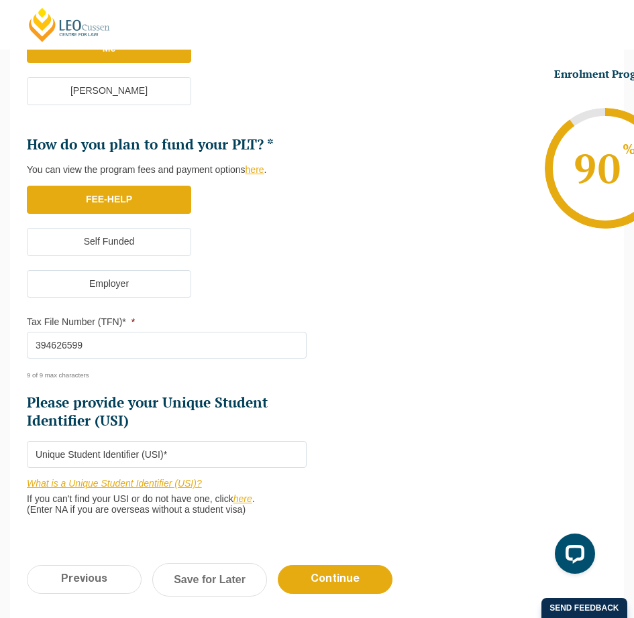
paste input "WVX8KKVA3Q"
type input "WVX8KKVA3Q"
click at [420, 409] on ul "Who would you like to organise your Professional Placement? Leo Cussen can arra…" at bounding box center [317, 188] width 580 height 681
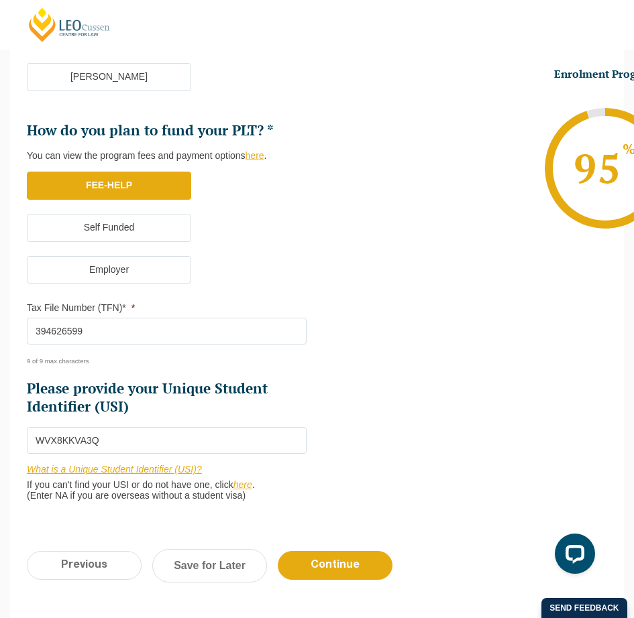
scroll to position [400, 0]
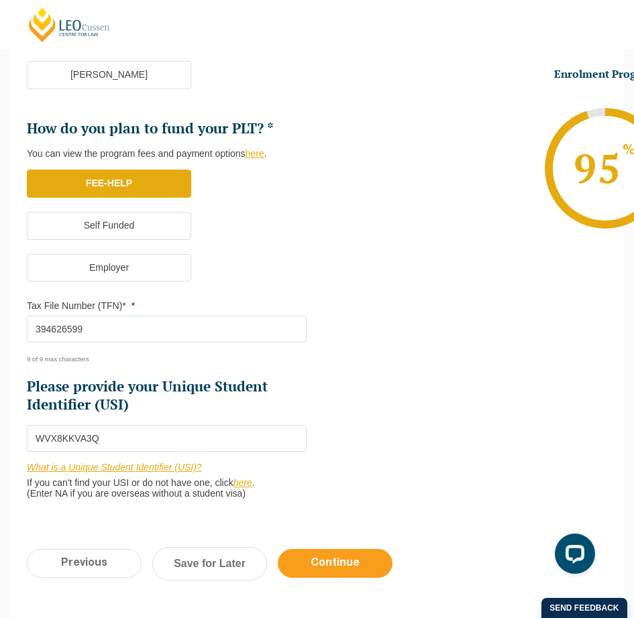
click at [335, 489] on input "Continue" at bounding box center [335, 563] width 115 height 29
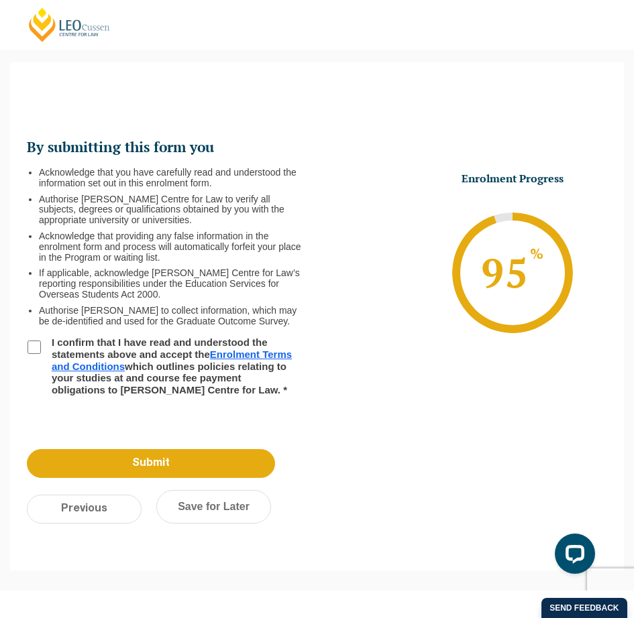
scroll to position [91, 0]
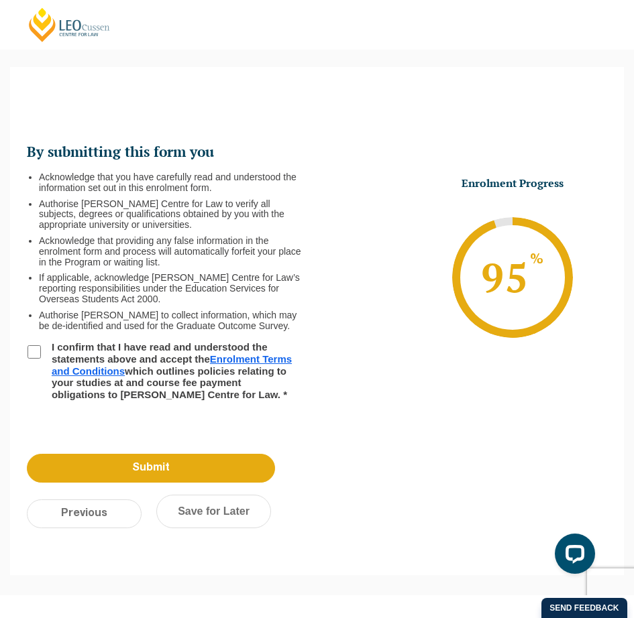
click at [37, 351] on input "I confirm that I have read and understood the statements above and accept the E…" at bounding box center [33, 351] width 13 height 13
checkbox input "true"
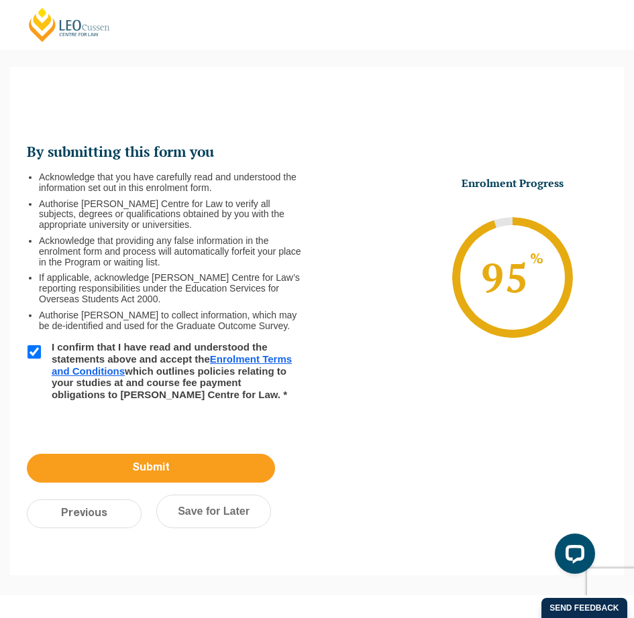
click at [145, 465] on input "Submit" at bounding box center [151, 468] width 248 height 29
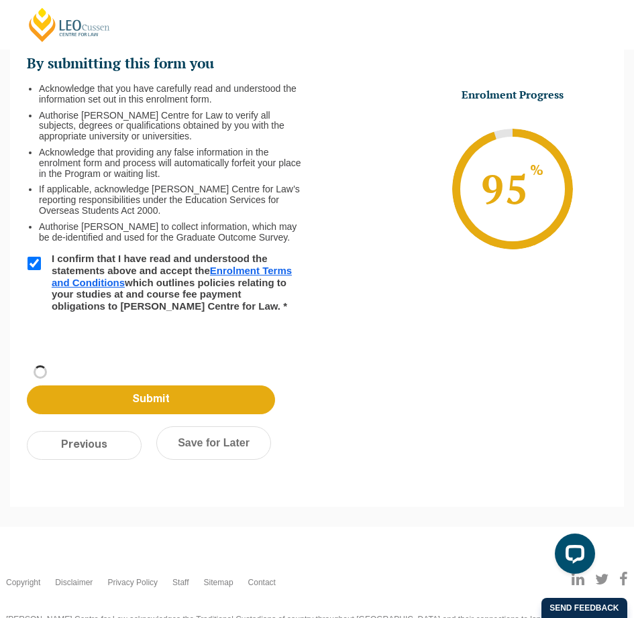
scroll to position [3, 0]
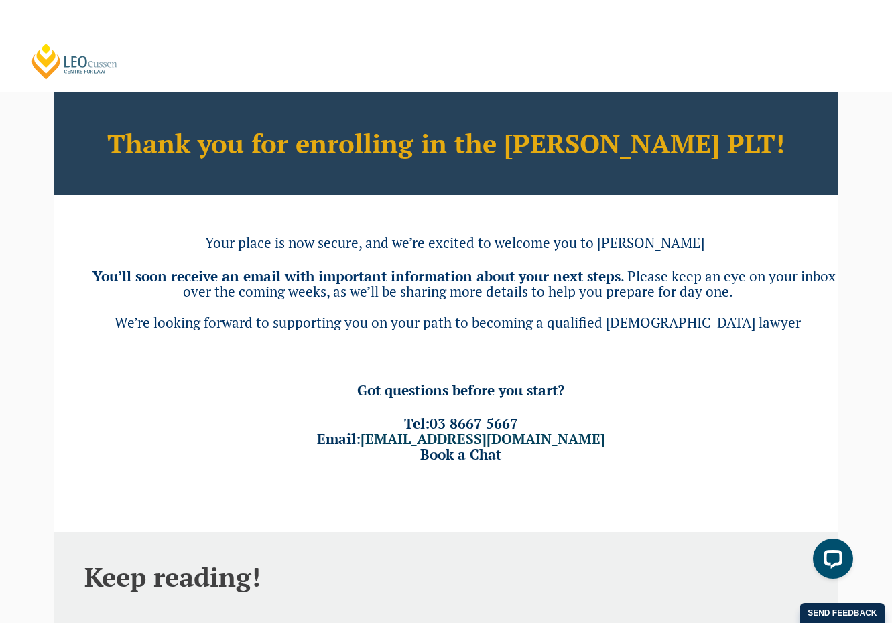
click at [72, 66] on link "[PERSON_NAME] Centre for Law" at bounding box center [74, 61] width 89 height 38
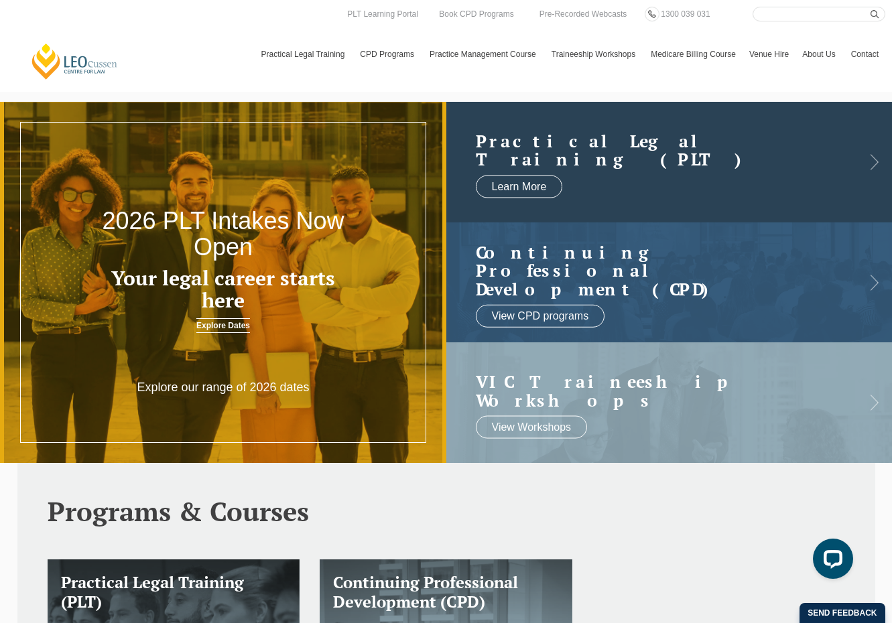
click at [612, 170] on link at bounding box center [669, 162] width 446 height 121
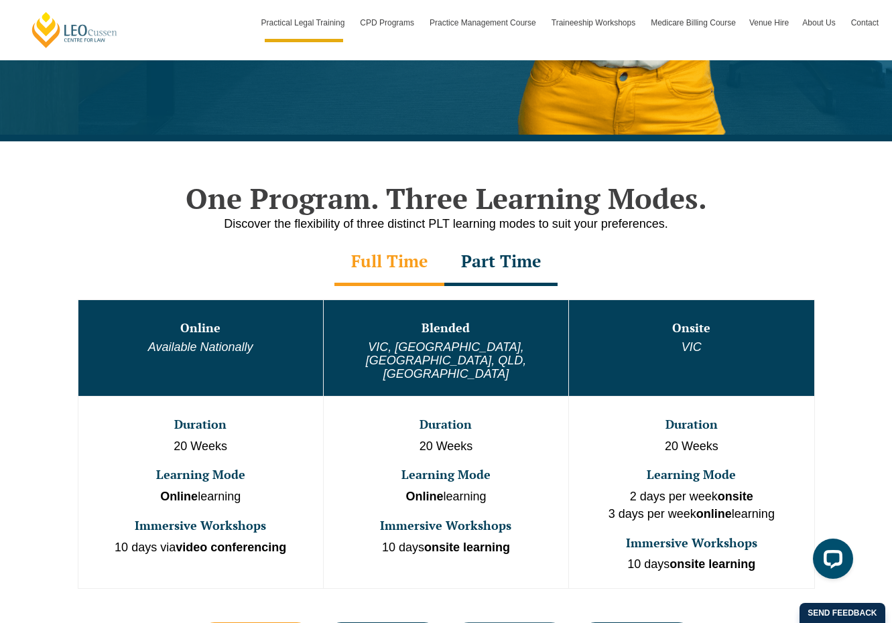
scroll to position [568, 0]
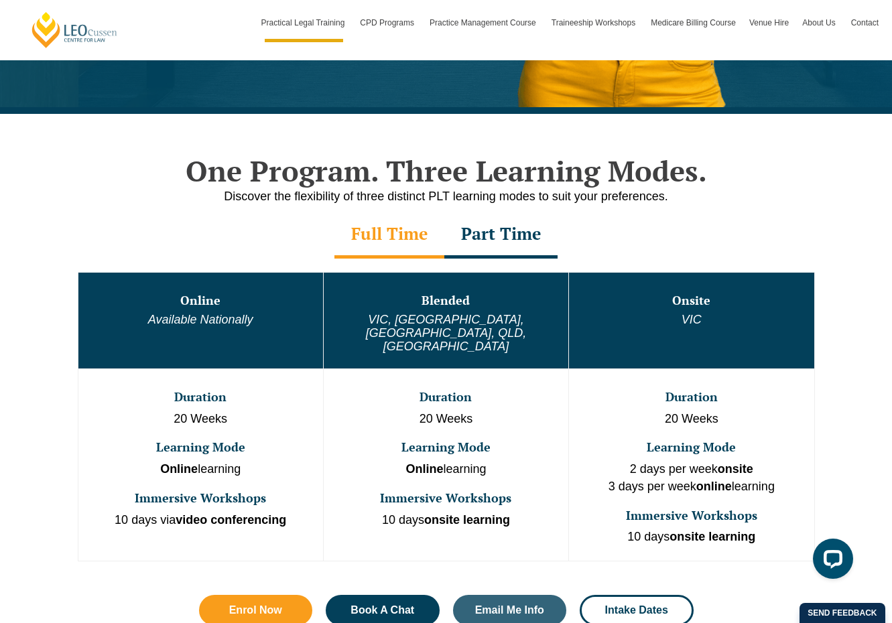
click at [475, 408] on td "Duration 20 Weeks Learning Mode Online learning Immersive Workshops 10 days ons…" at bounding box center [445, 465] width 245 height 192
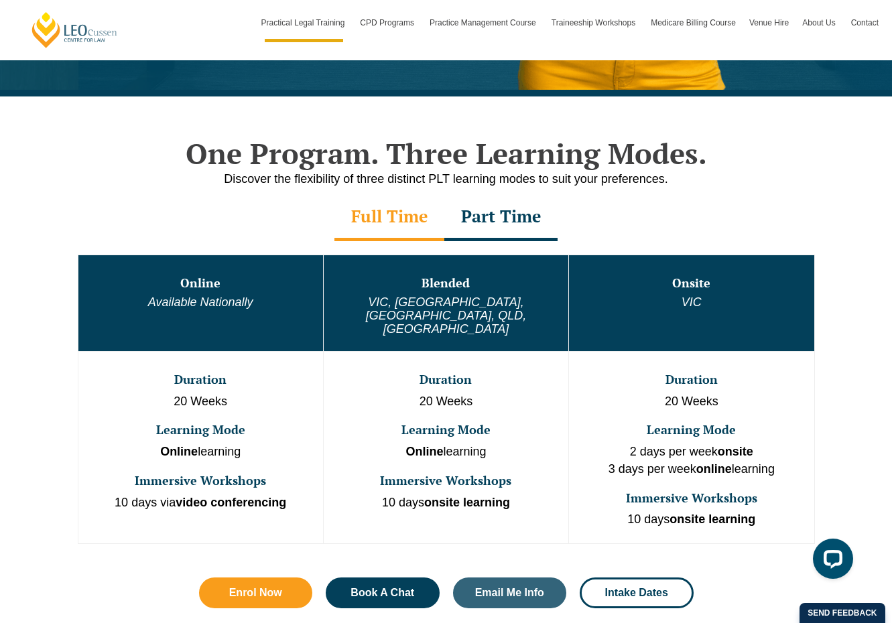
scroll to position [587, 0]
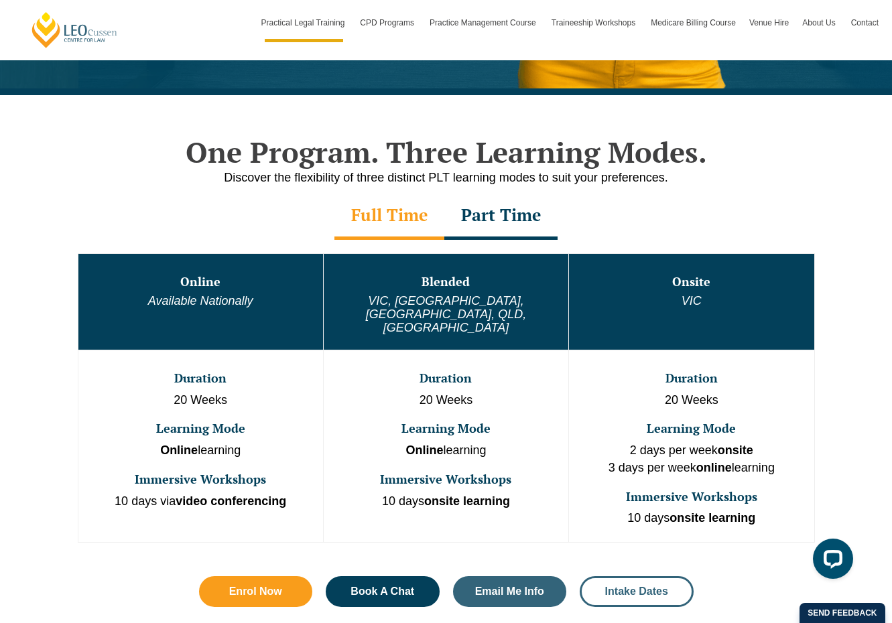
click at [601, 587] on span "Intake Dates" at bounding box center [637, 592] width 78 height 11
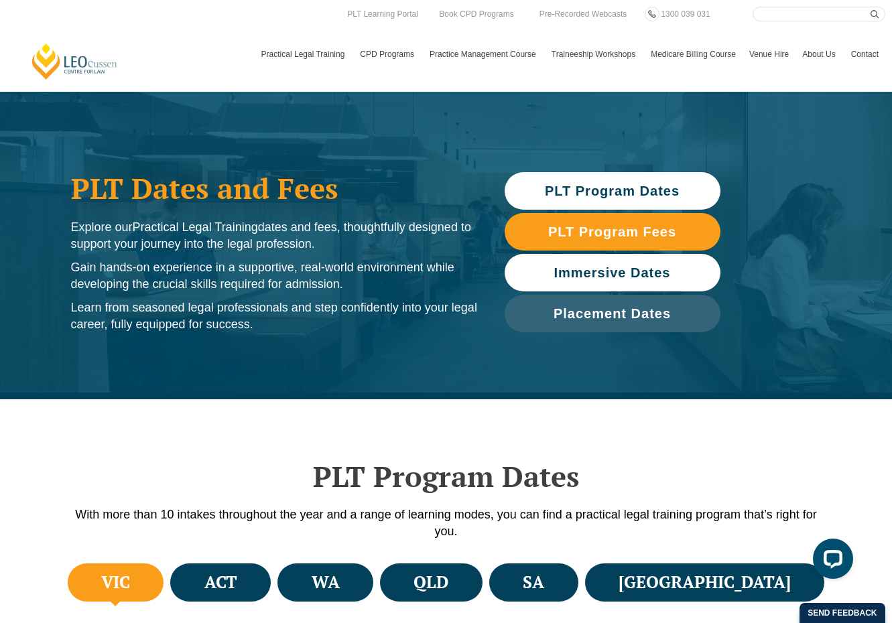
click at [592, 286] on link "Immersive Dates" at bounding box center [613, 273] width 216 height 38
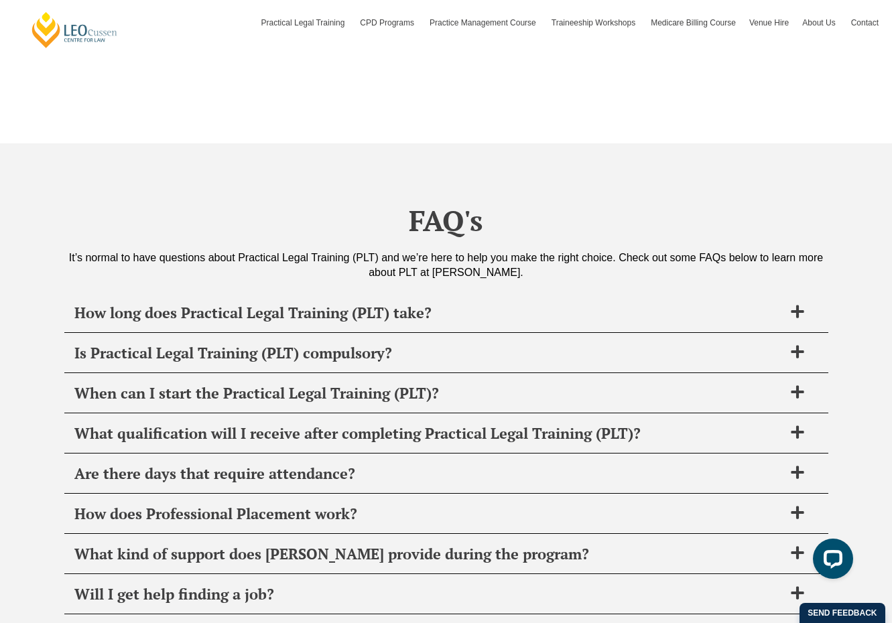
scroll to position [5017, 0]
click at [530, 309] on span "How long does Practical Legal Training (PLT) take?" at bounding box center [428, 312] width 709 height 19
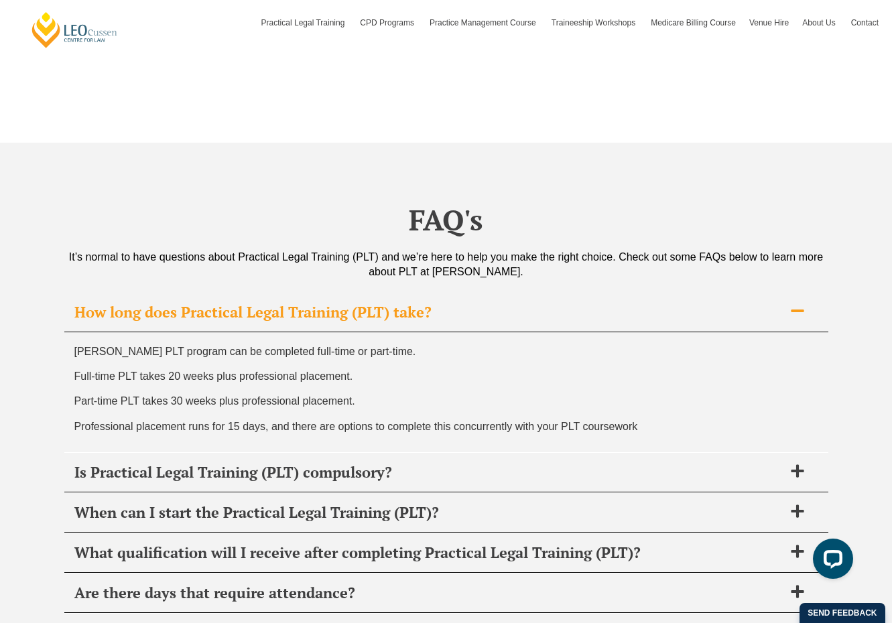
click at [530, 309] on span "How long does Practical Legal Training (PLT) take?" at bounding box center [428, 312] width 709 height 19
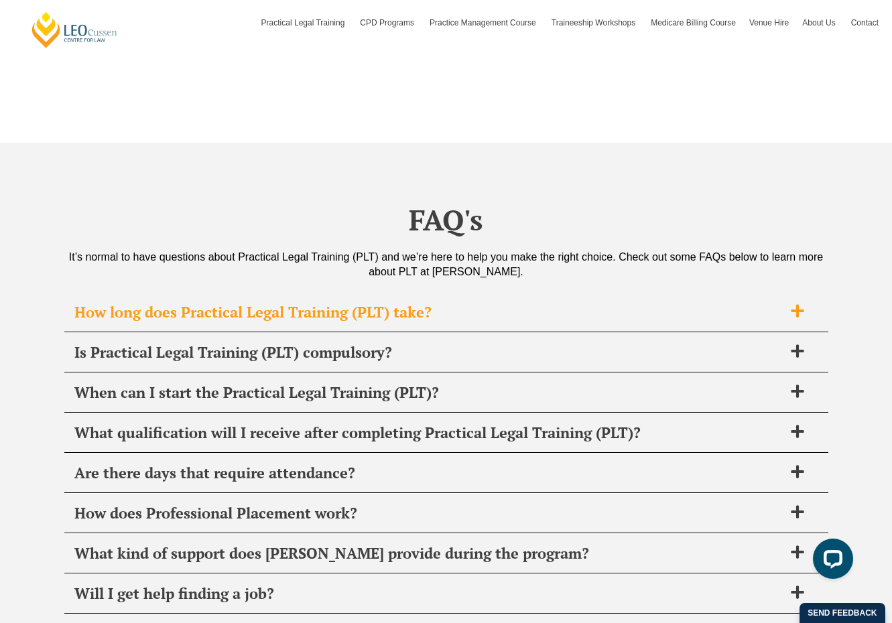
click at [530, 309] on span "How long does Practical Legal Training (PLT) take?" at bounding box center [428, 312] width 709 height 19
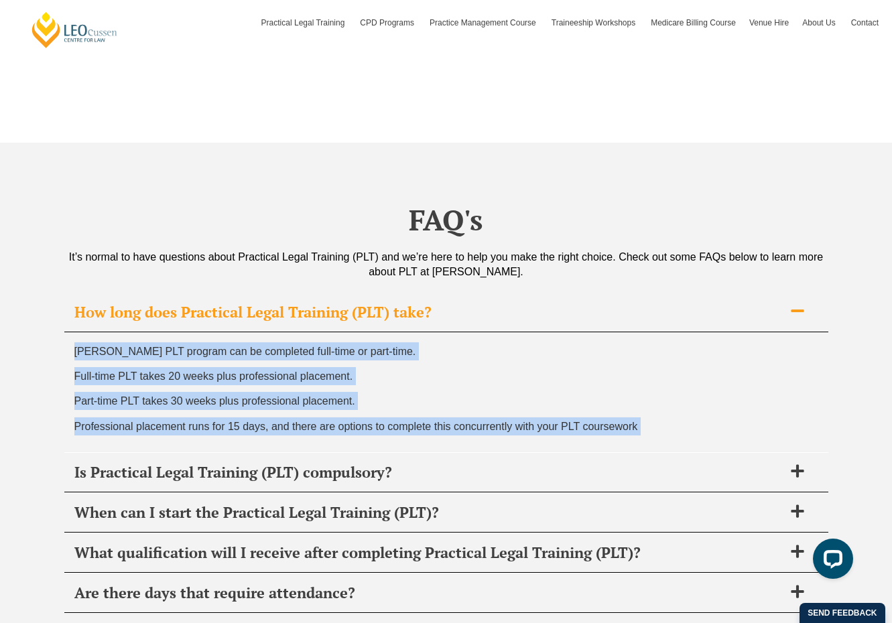
click at [530, 309] on span "How long does Practical Legal Training (PLT) take?" at bounding box center [428, 312] width 709 height 19
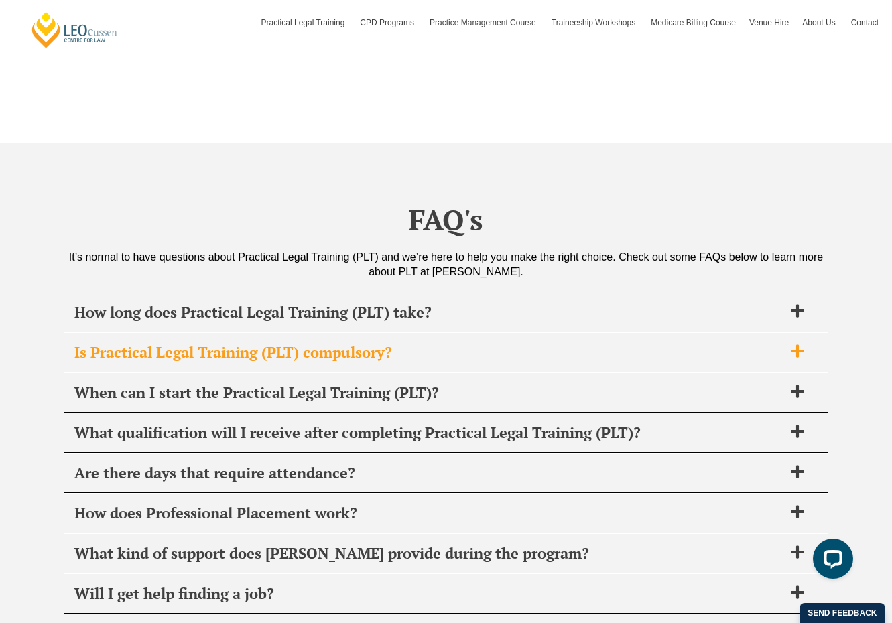
click at [518, 343] on span "Is Practical Legal Training (PLT) compulsory?" at bounding box center [428, 352] width 709 height 19
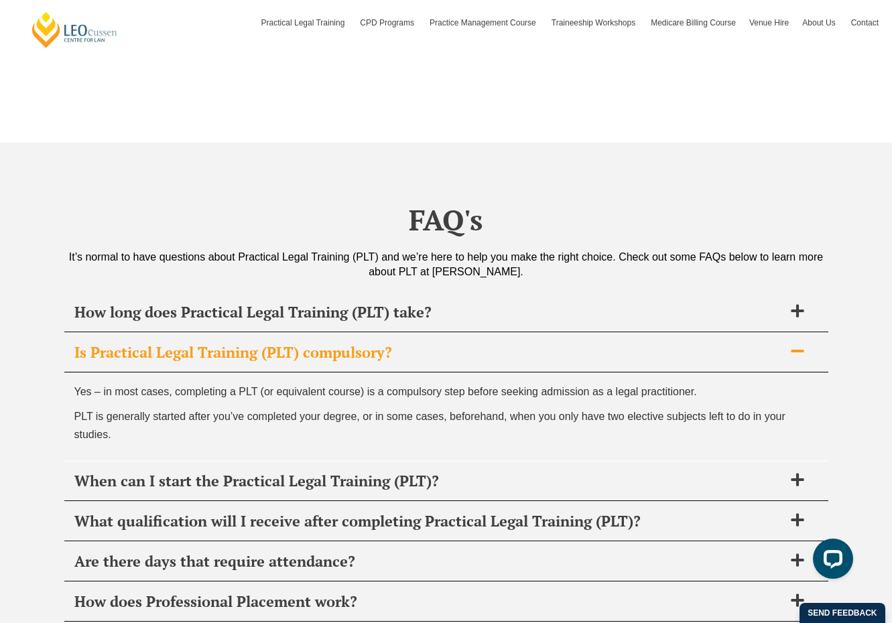
click at [518, 343] on span "Is Practical Legal Training (PLT) compulsory?" at bounding box center [428, 352] width 709 height 19
